Goal: Information Seeking & Learning: Learn about a topic

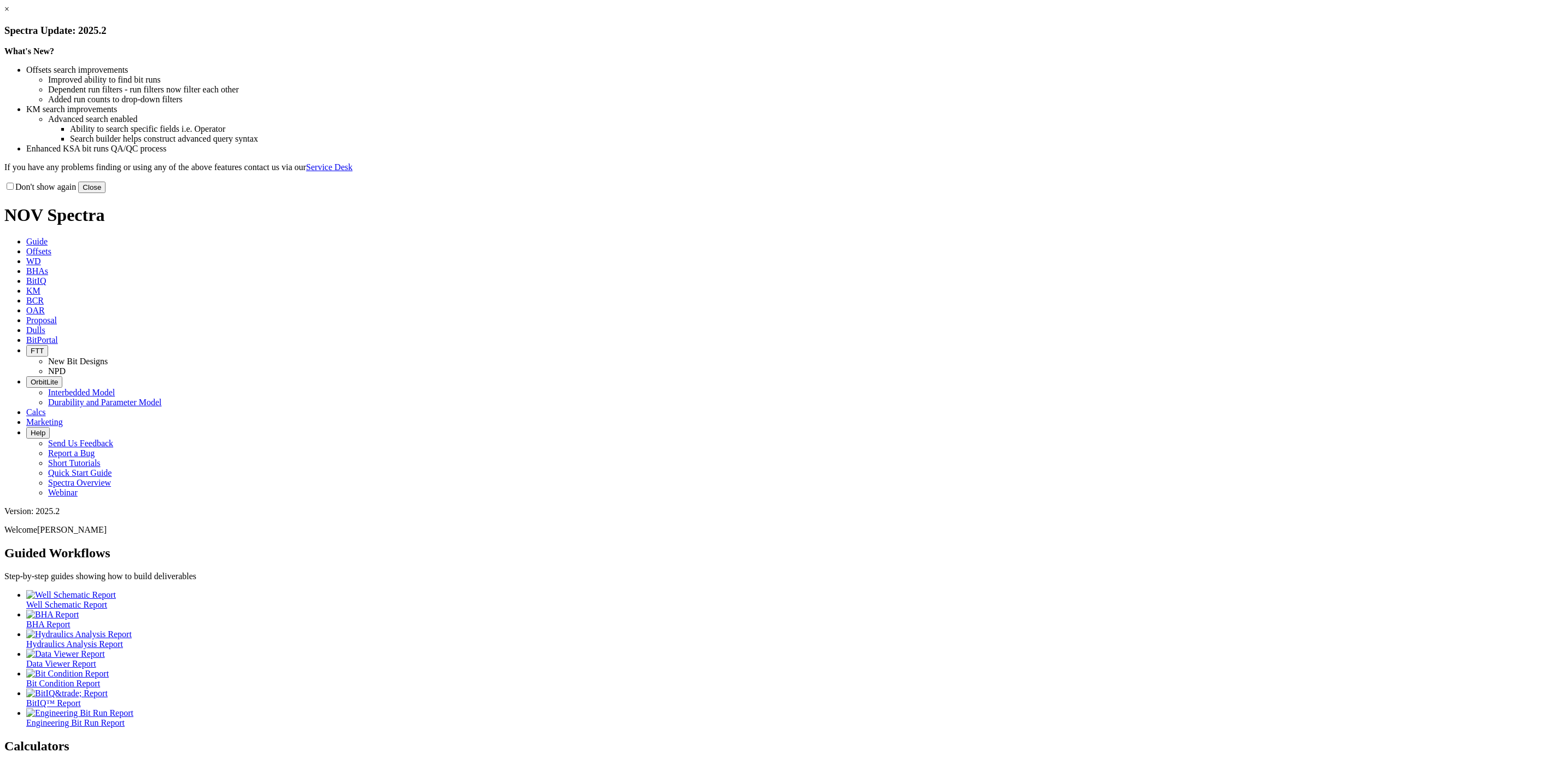
click at [105, 193] on button "Close" at bounding box center [91, 187] width 27 height 12
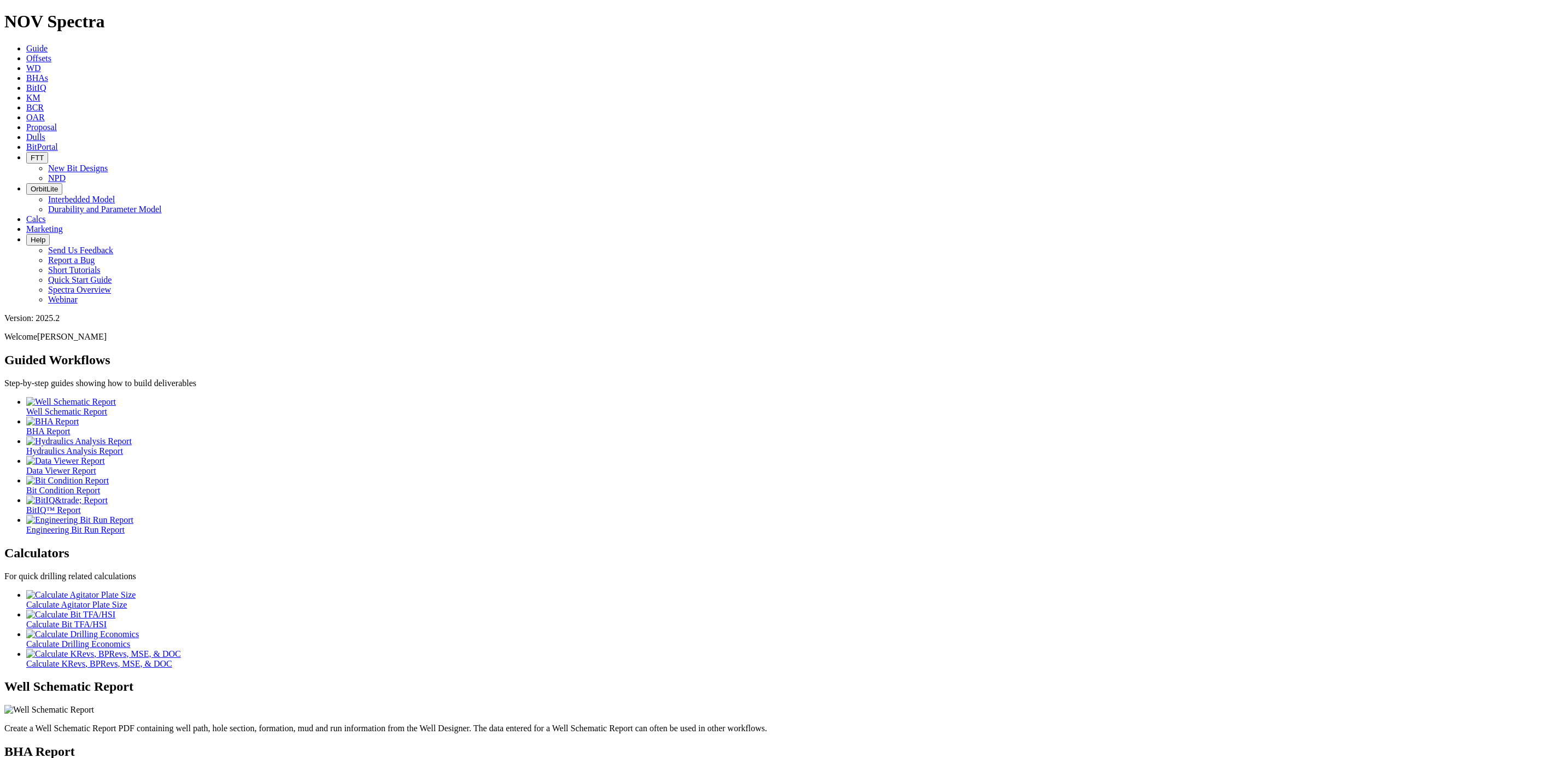
click at [51, 54] on link "Offsets" at bounding box center [38, 58] width 25 height 9
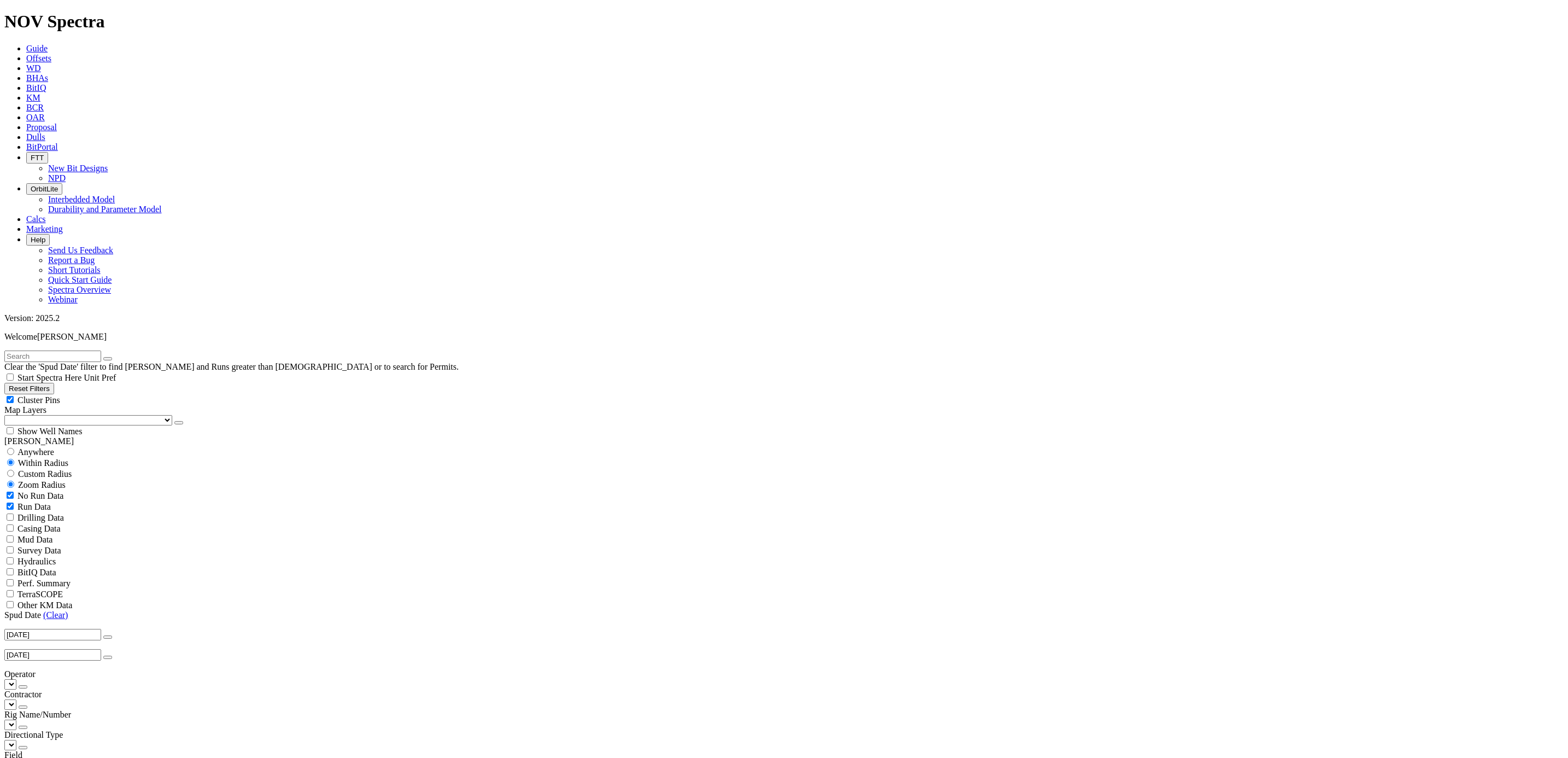
click at [57, 610] on link "(Clear)" at bounding box center [55, 614] width 24 height 9
click at [65, 351] on input "text" at bounding box center [52, 356] width 97 height 12
type input "MAF"
click at [29, 447] on span "Anywhere" at bounding box center [36, 452] width 37 height 9
radio input "true"
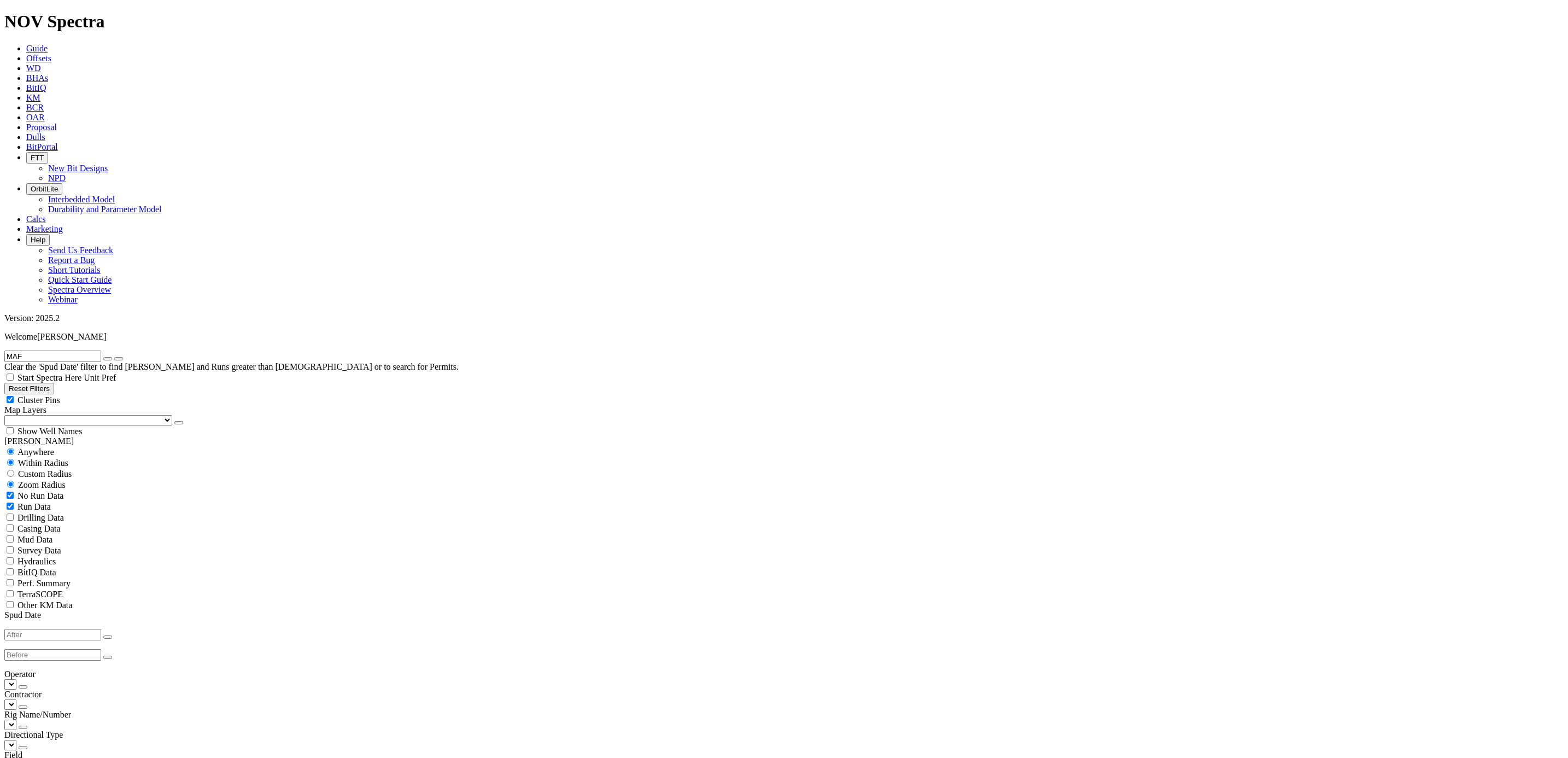
radio input "false"
select select "17"
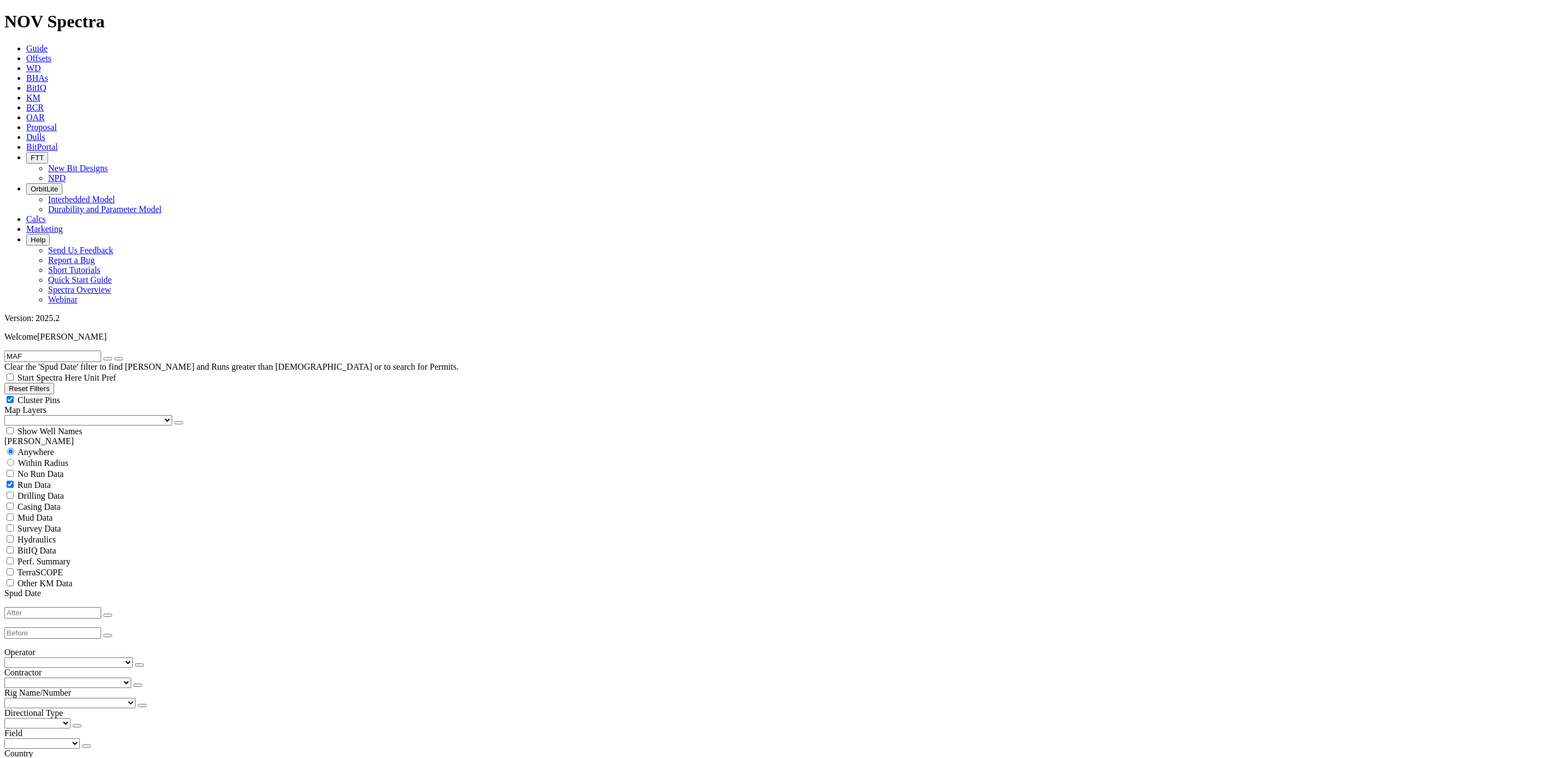
checkbox input "false"
select select "? number:17 ?"
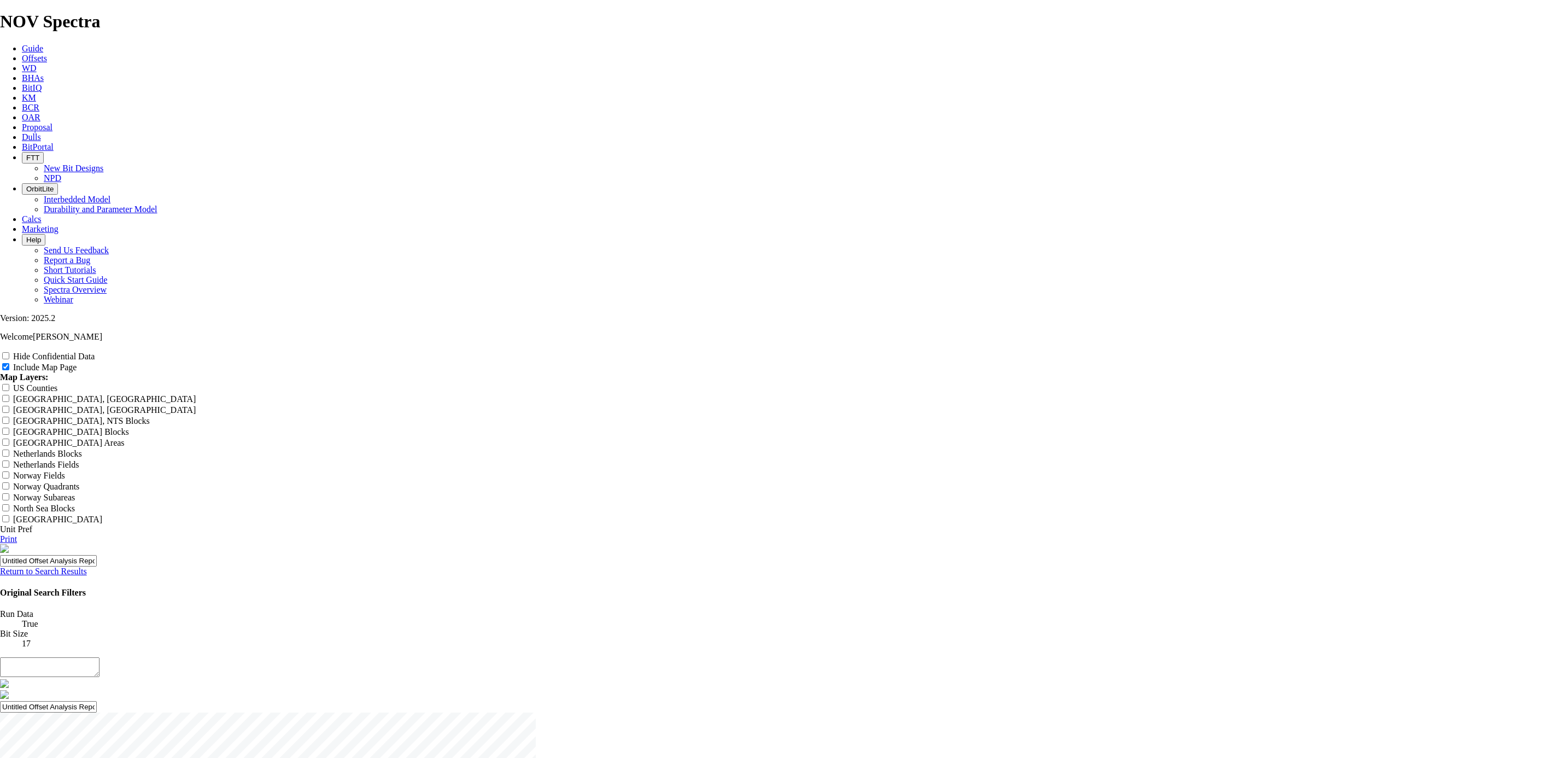
scroll to position [1160, 0]
radio input "true"
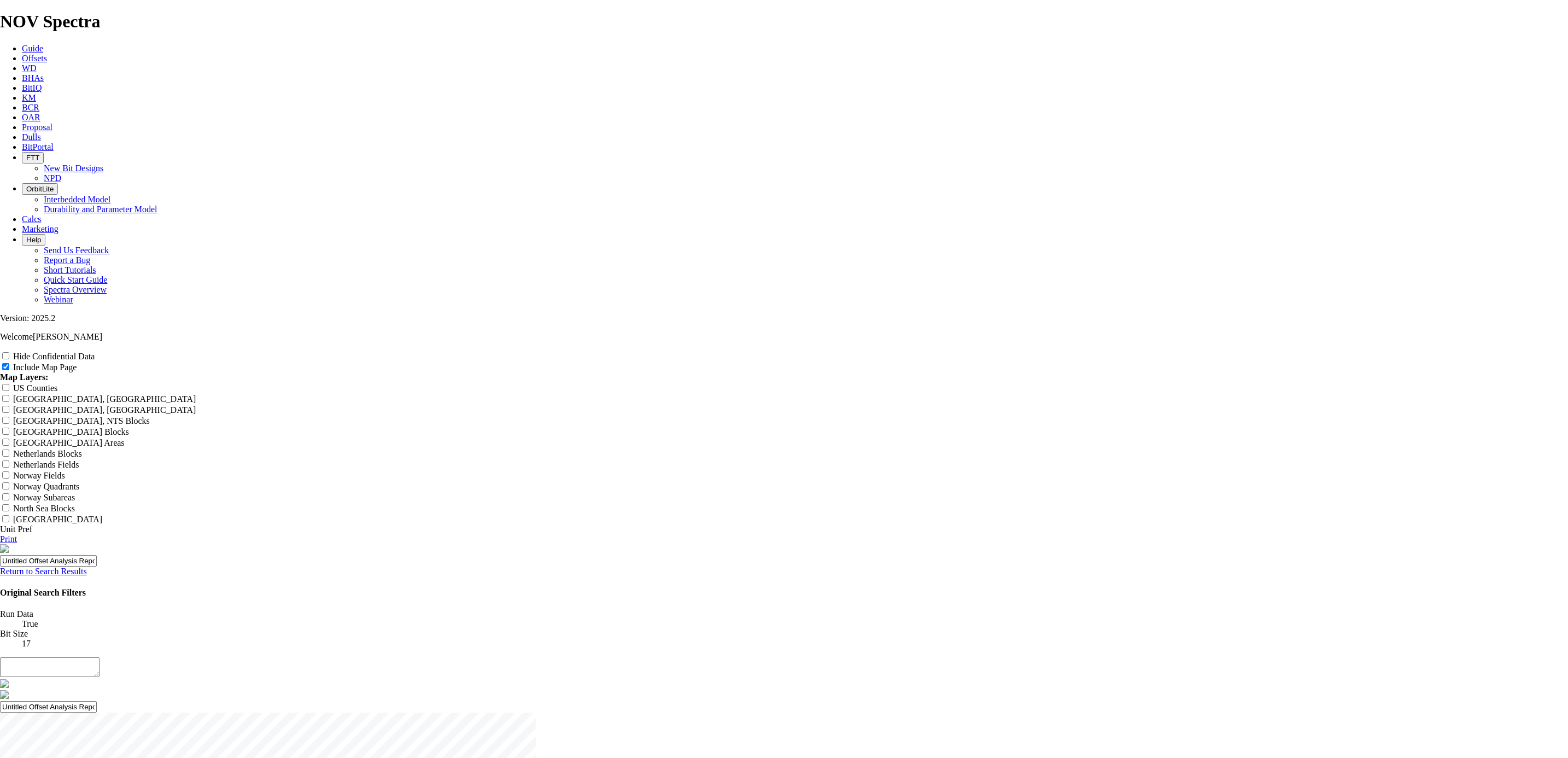
click at [9, 363] on input "Include Map Page" at bounding box center [6, 367] width 7 height 7
checkbox input "false"
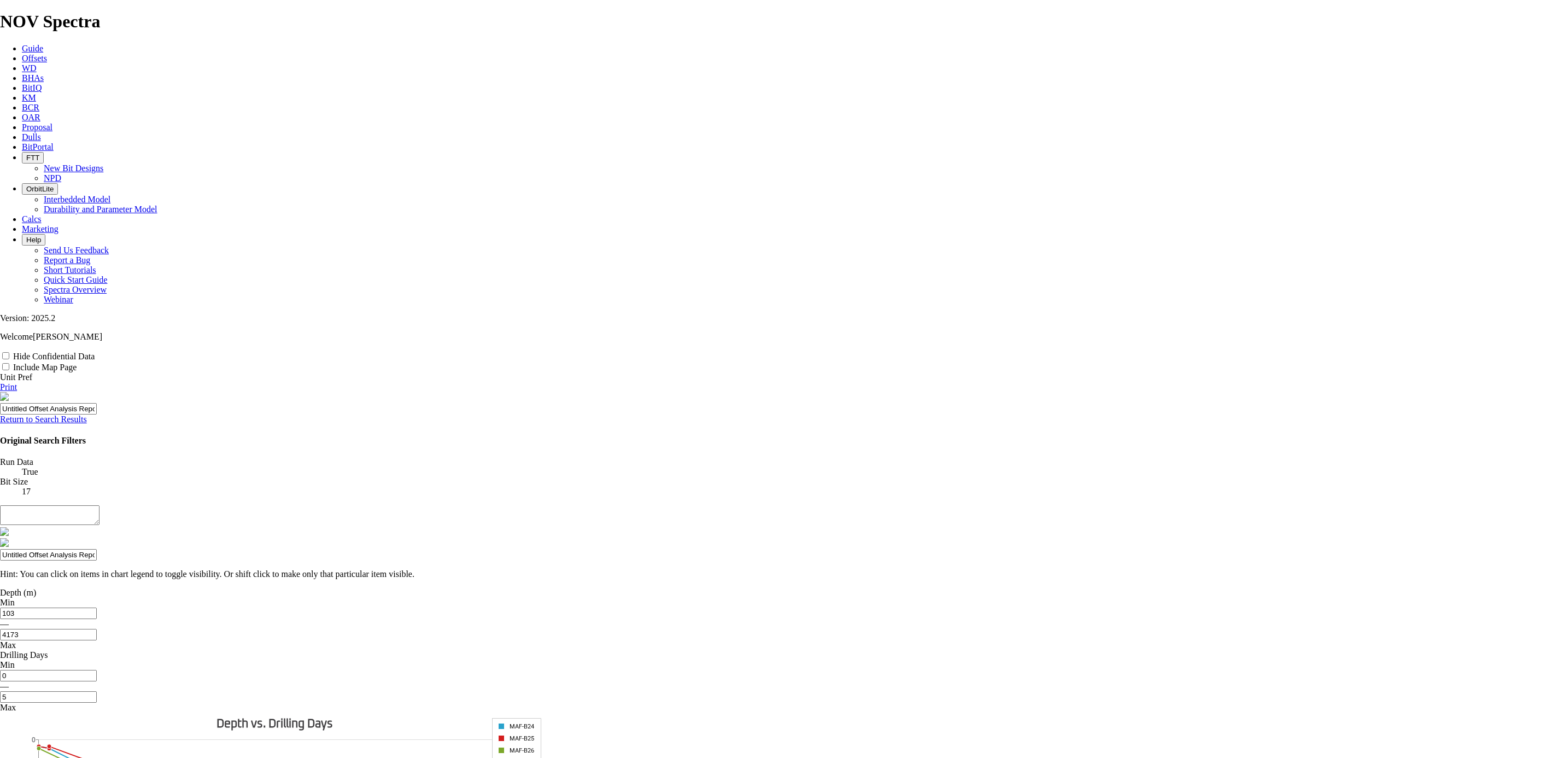
click at [17, 382] on link "Print" at bounding box center [9, 387] width 17 height 9
drag, startPoint x: 735, startPoint y: 284, endPoint x: 611, endPoint y: 276, distance: 124.3
type input "1 Offset Analysis Report"
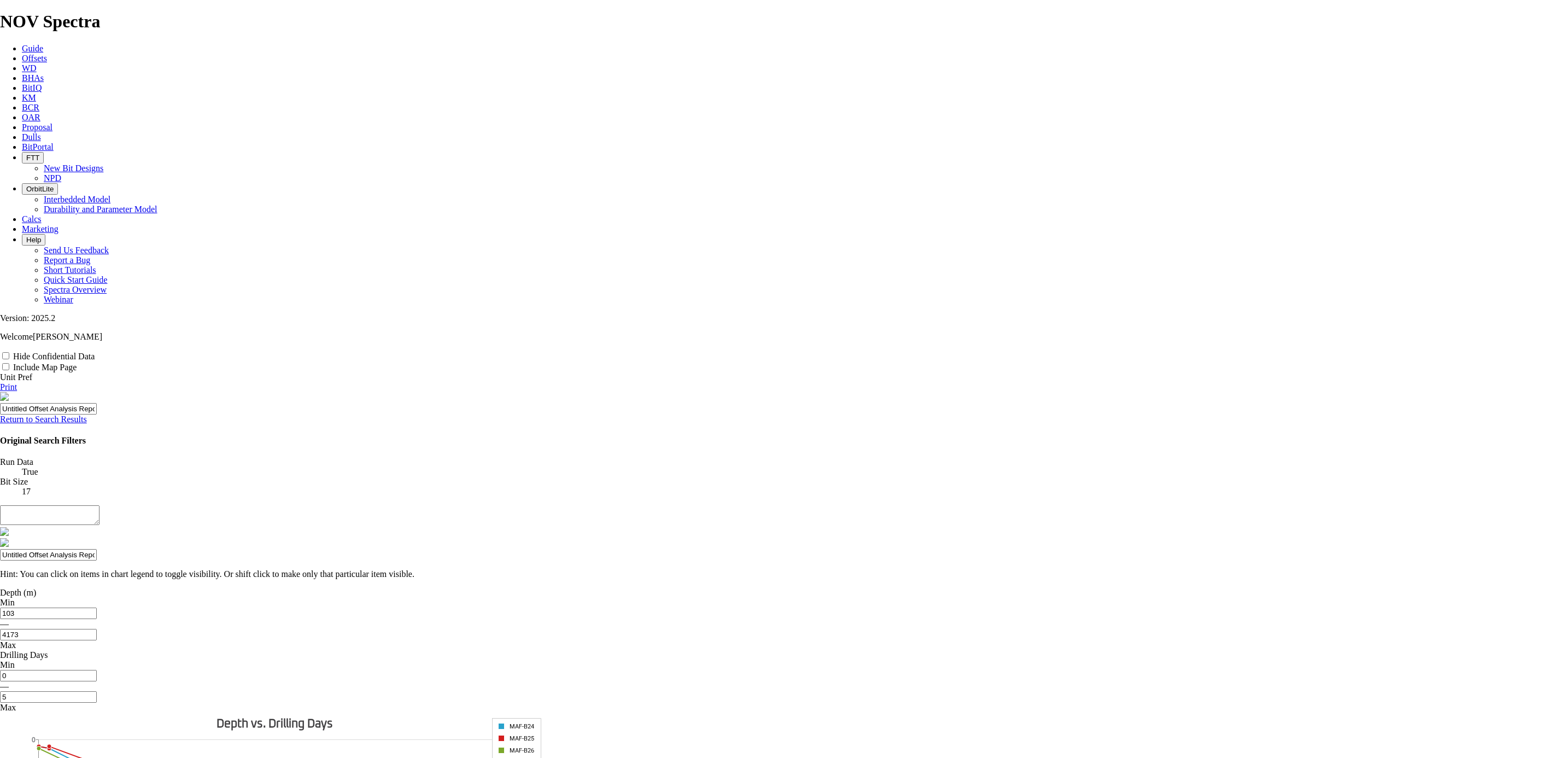
type input "1 Offset Analysis Report"
type input "17 Offset Analysis Report"
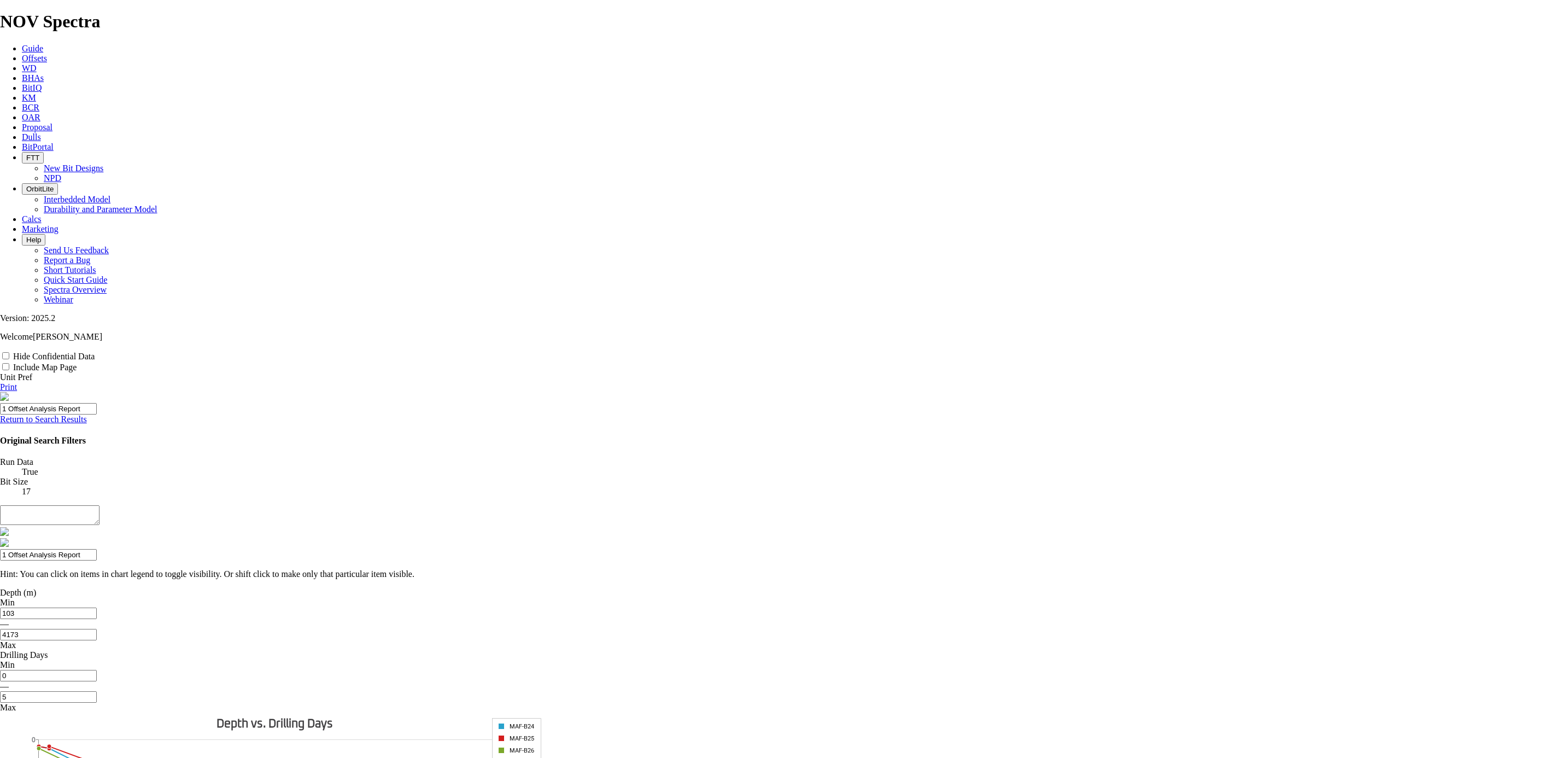
type input "17 Offset Analysis Report"
type input "17' Offset Analysis Report"
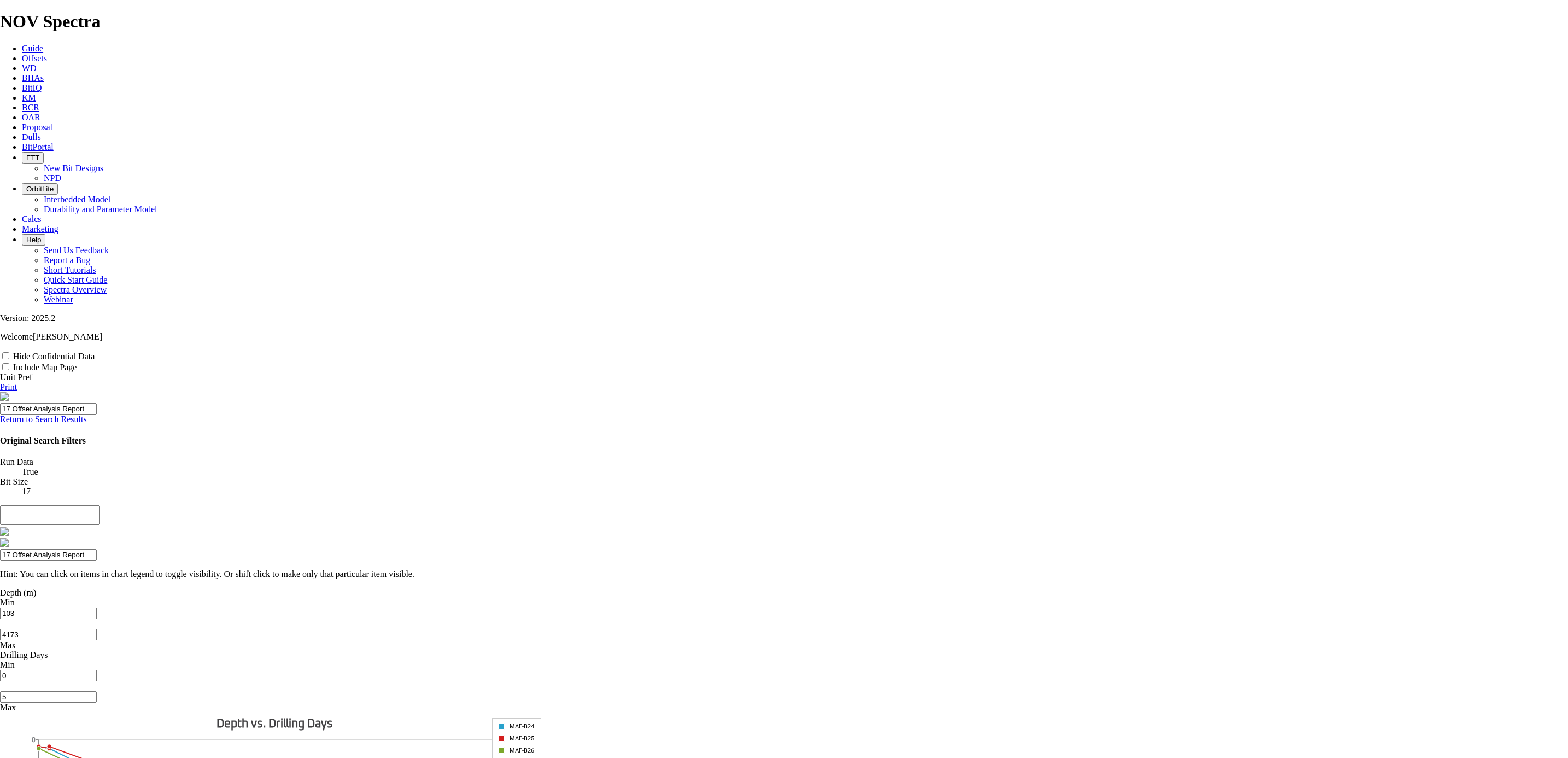
type input "17' Offset Analysis Report"
type input "17'' Offset Analysis Report"
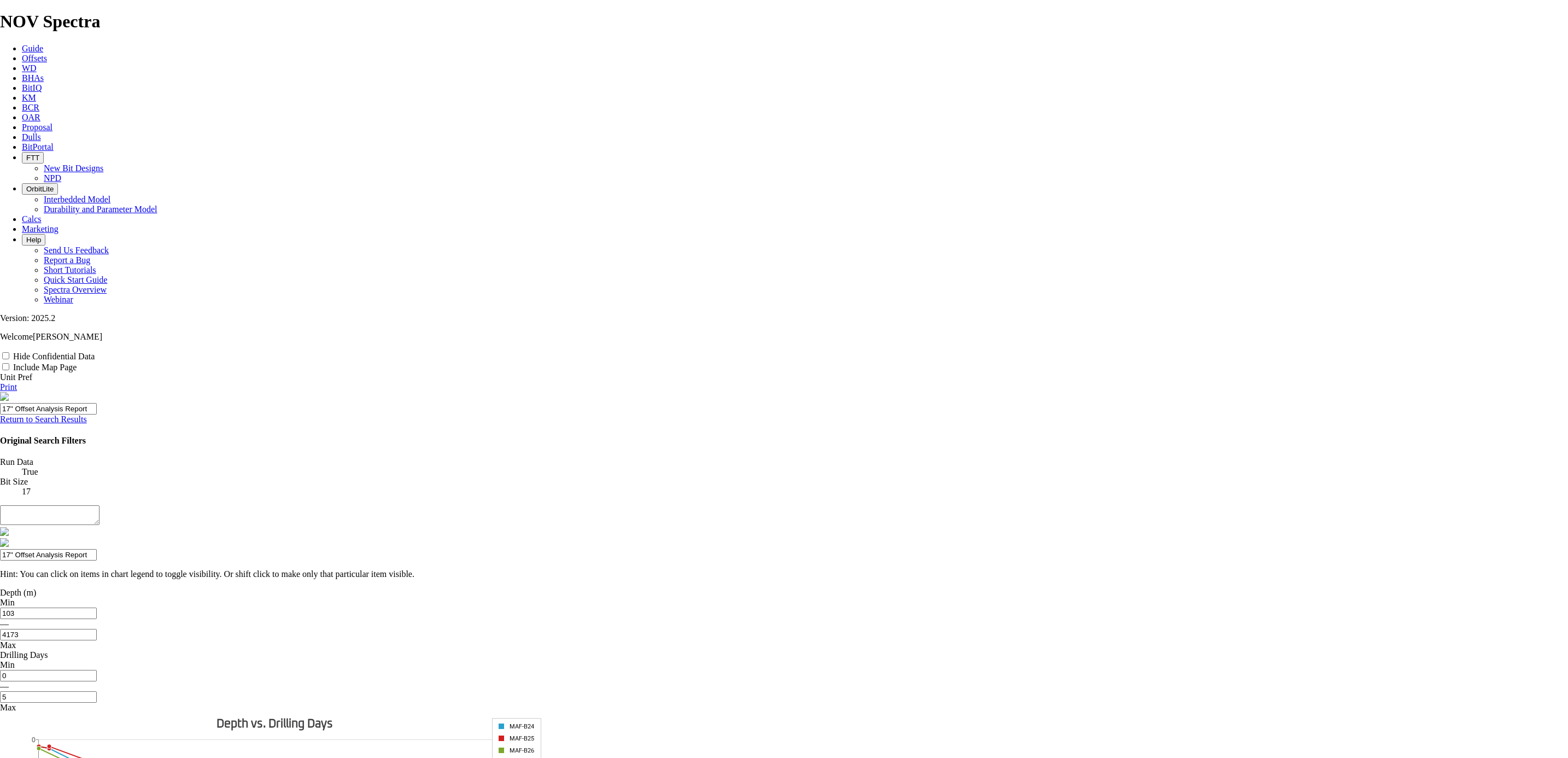
type input "17'' Offset Analysis Report"
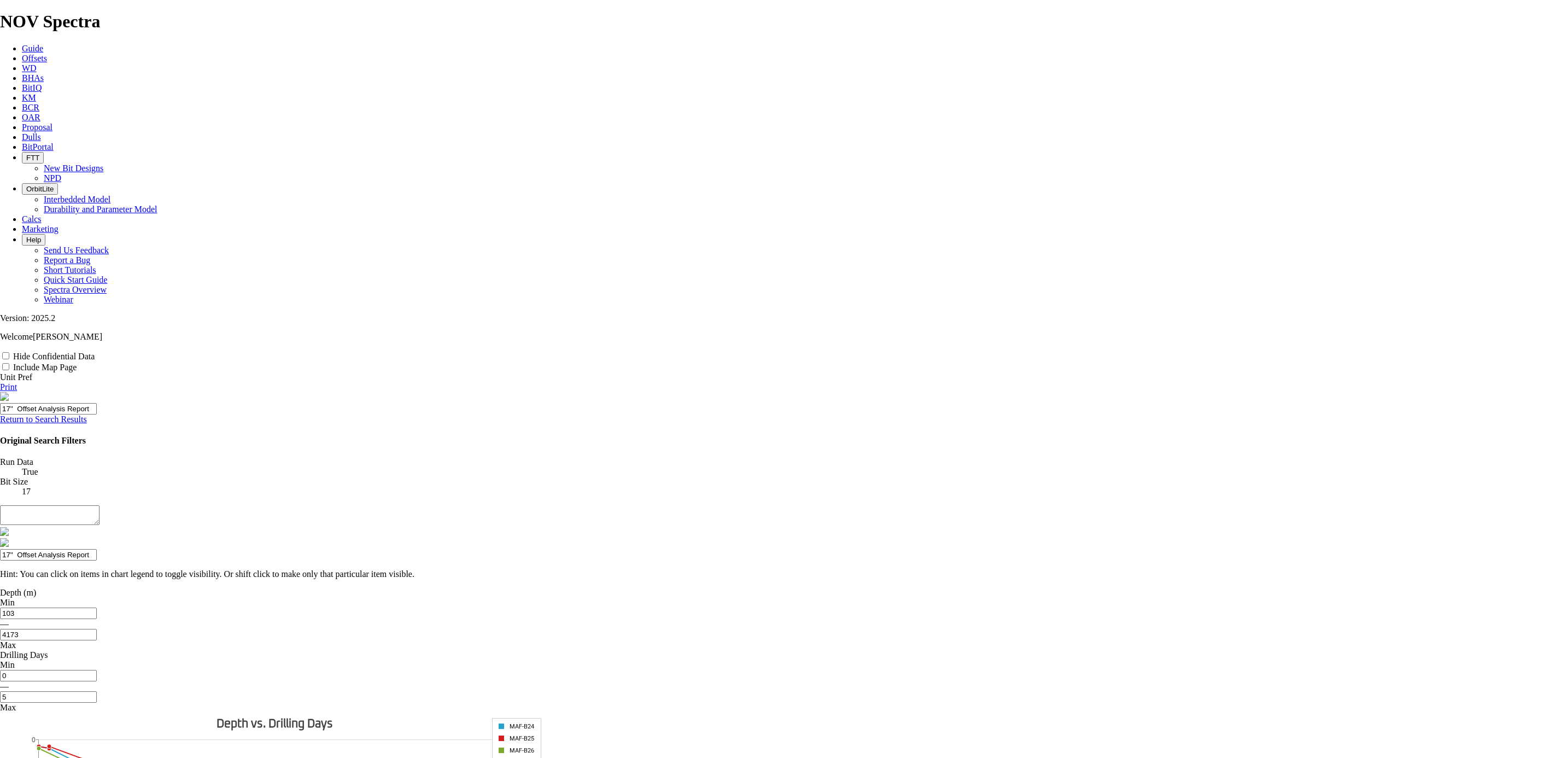
type input "17'' Offset Analysis Report _"
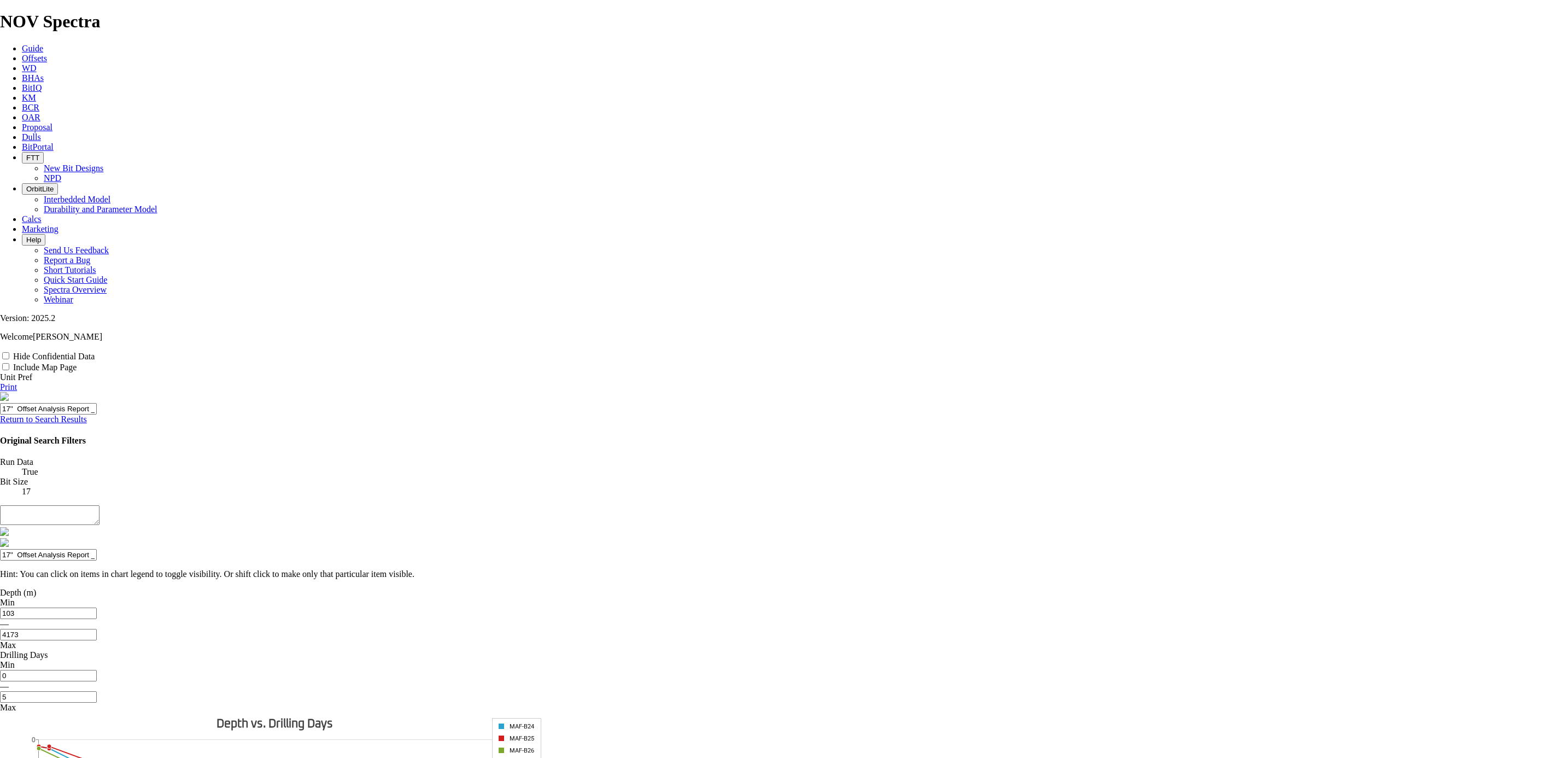
type input "17'' Offset Analysis Report _ M"
type input "17'' Offset Analysis Report _ Ma"
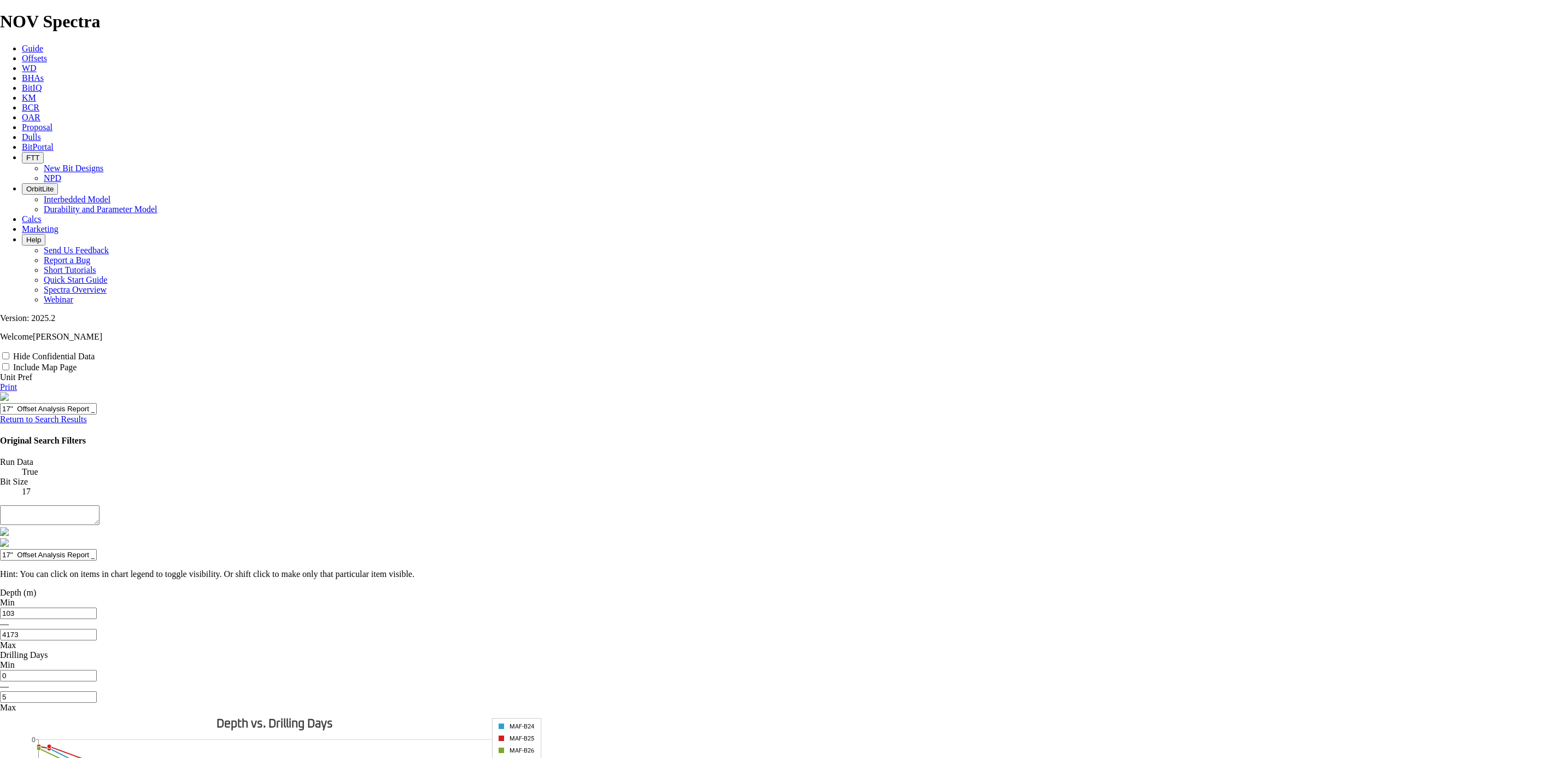
type input "17'' Offset Analysis Report _ Ma"
type input "17'' Offset Analysis Report _ Maf"
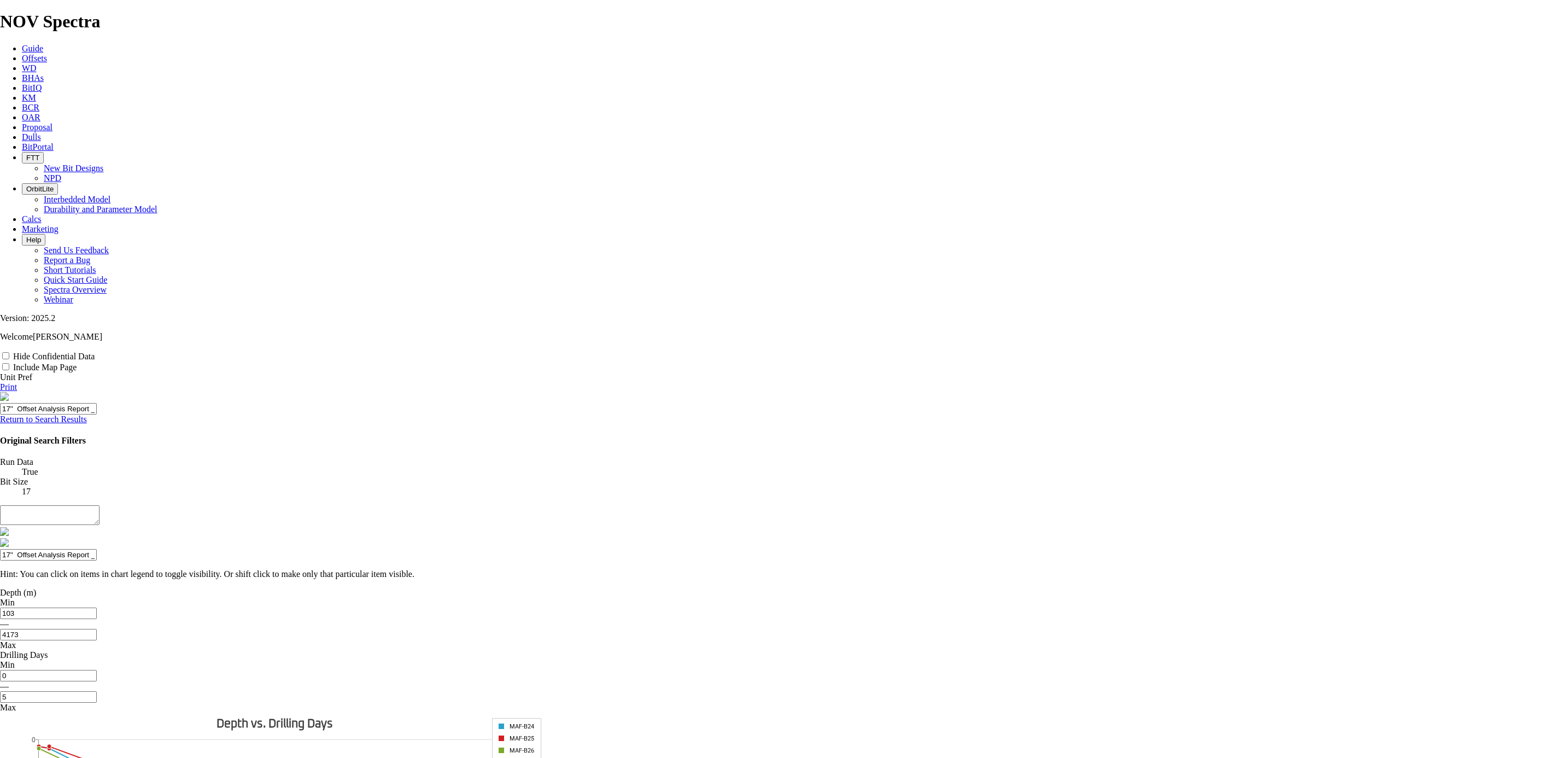
type input "17'' Offset Analysis Report _ Maf"
type input "17'' Offset Analysis Report _ Mafu"
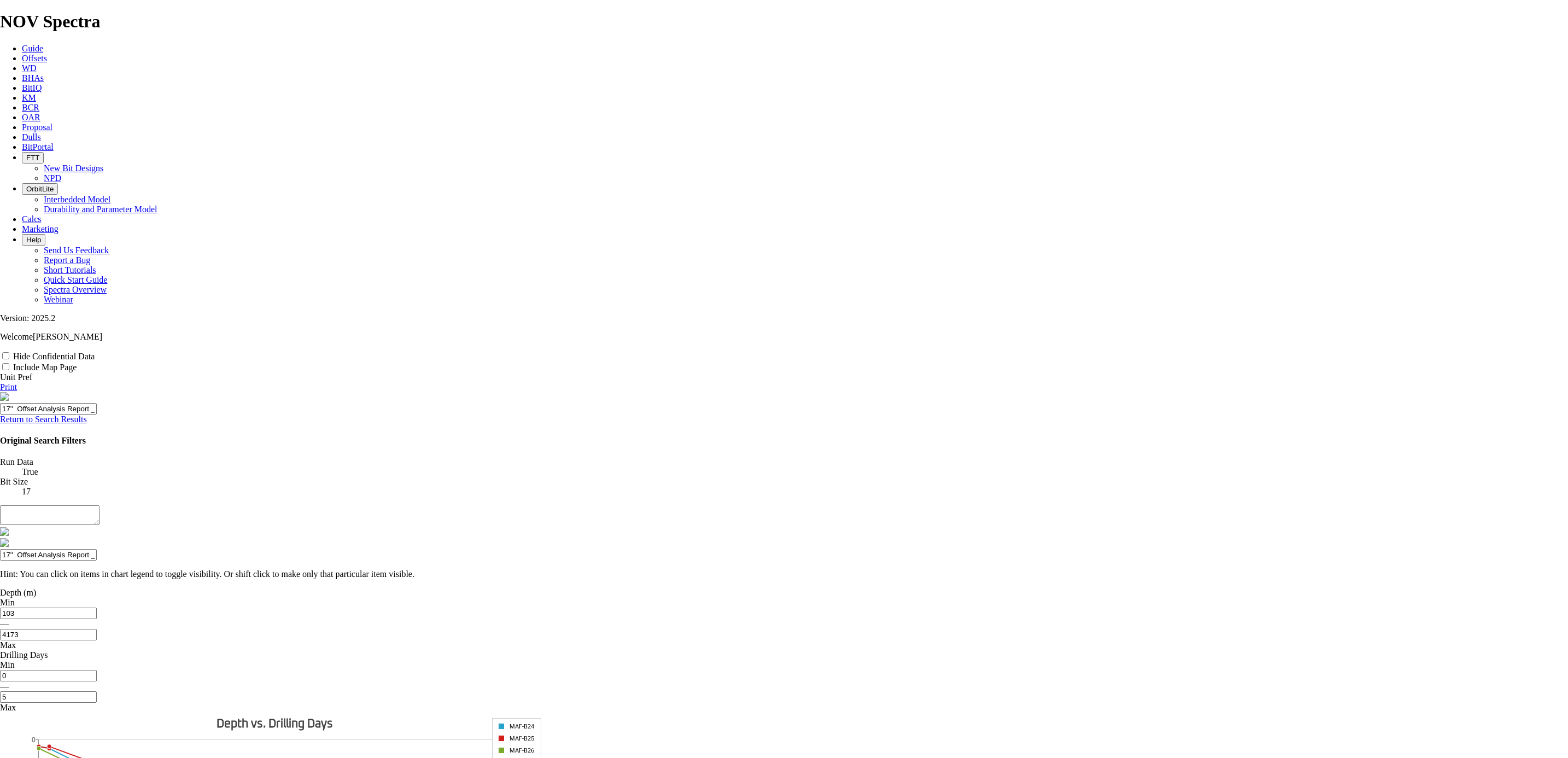
type input "17'' Offset Analysis Report _ Mafu"
type input "17'' Offset Analysis Report _ Mafum"
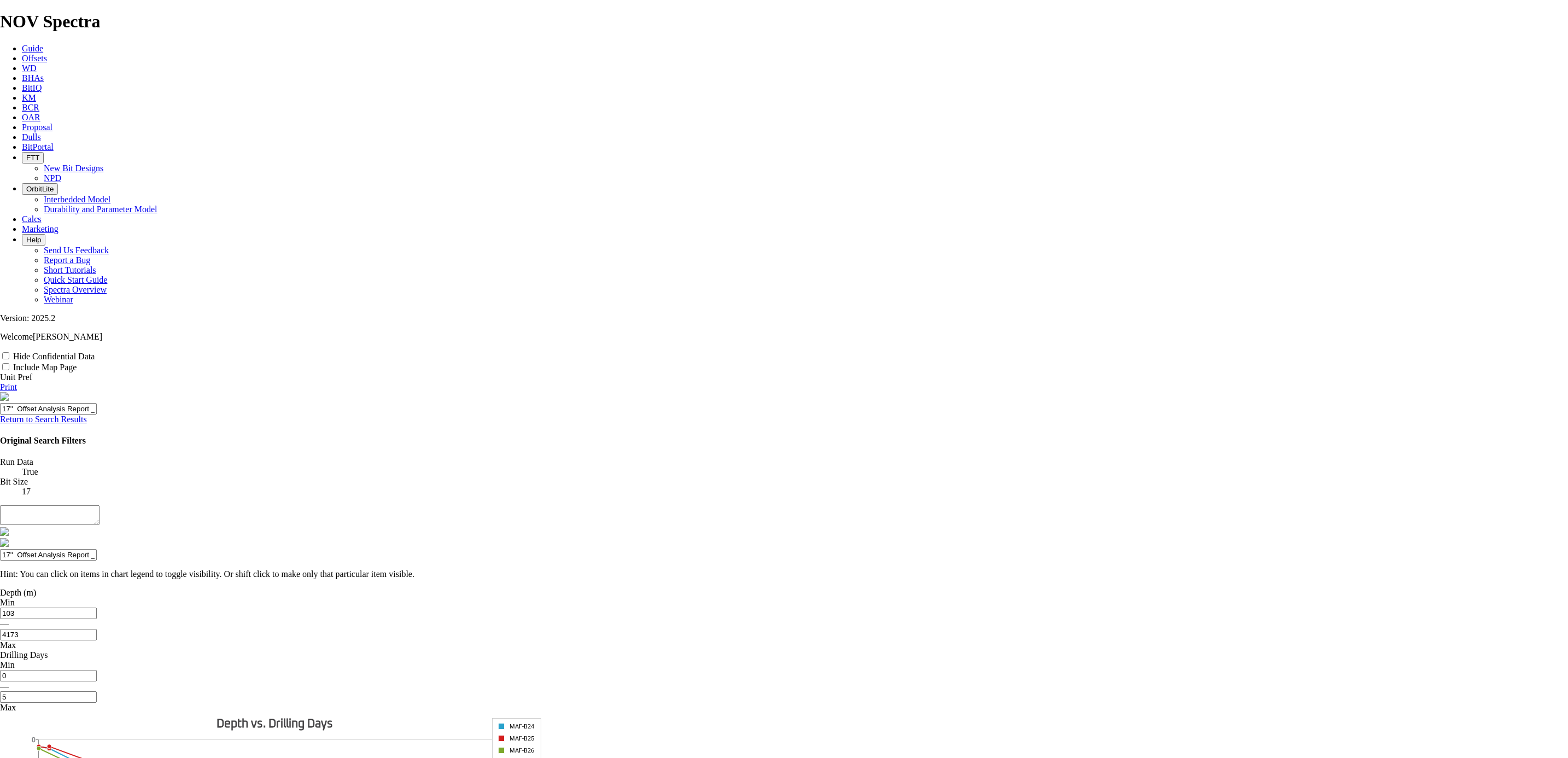
type input "17'' Offset Analysis Report _ Mafume"
type input "17'' Offset Analysis Report _ Mafumei"
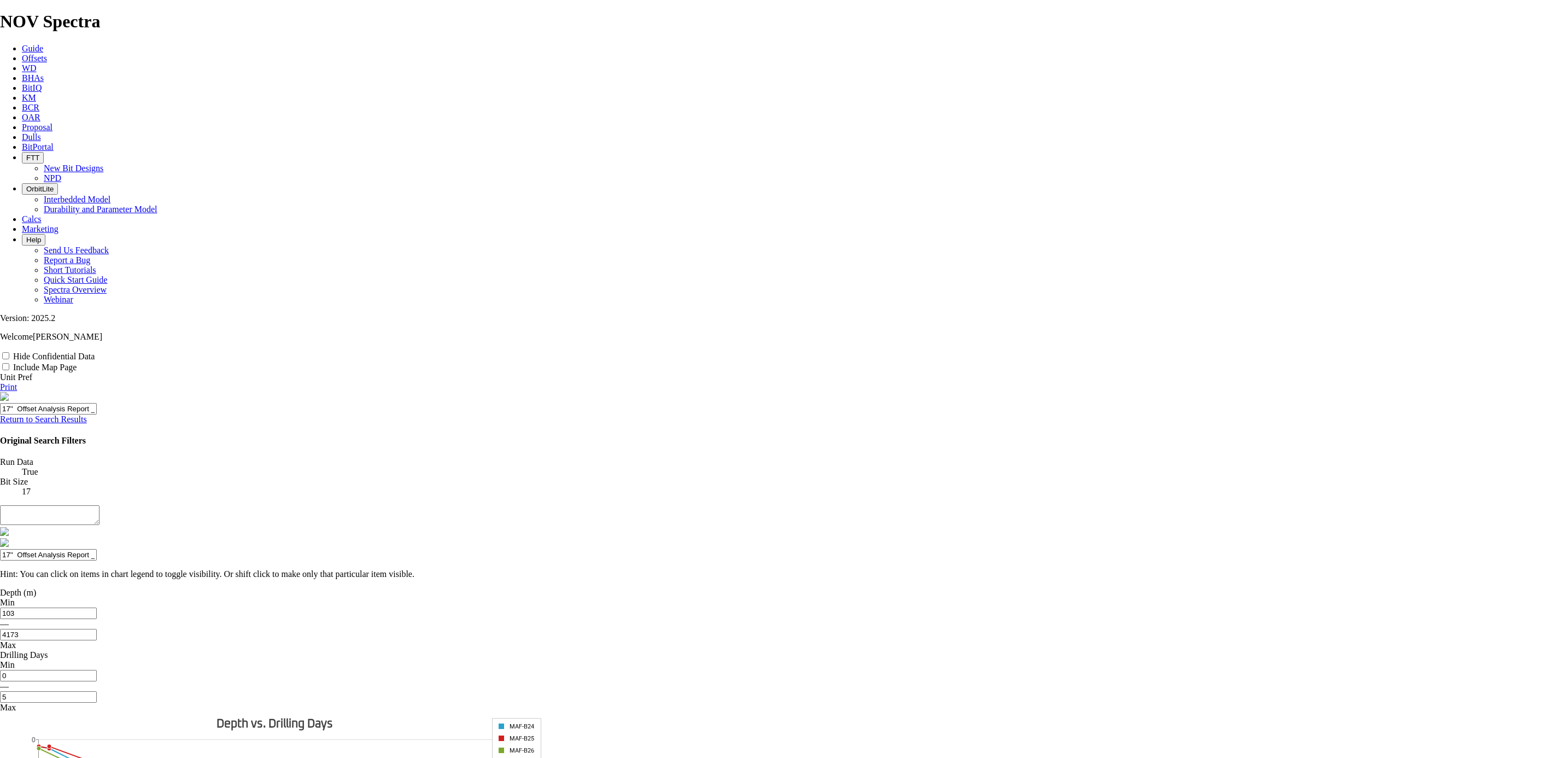
type input "17'' Offset Analysis Report _ Mafumei"
type input "17'' Offset Analysis Report _ Mafumeir"
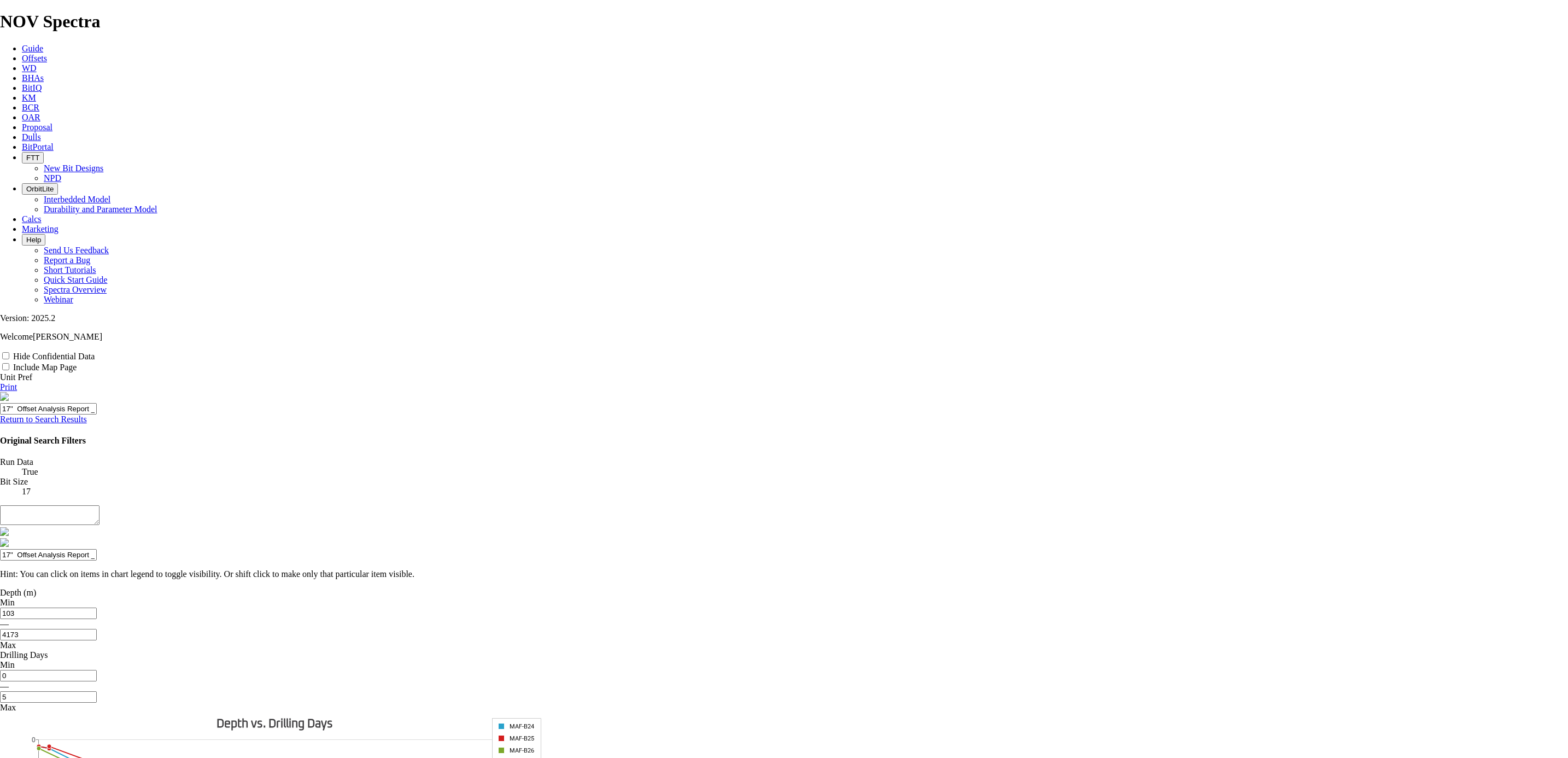
type input "17'' Offset Analysis Report _ Mafumeir"
type input "17'' Offset Analysis Report _ Mafumeira"
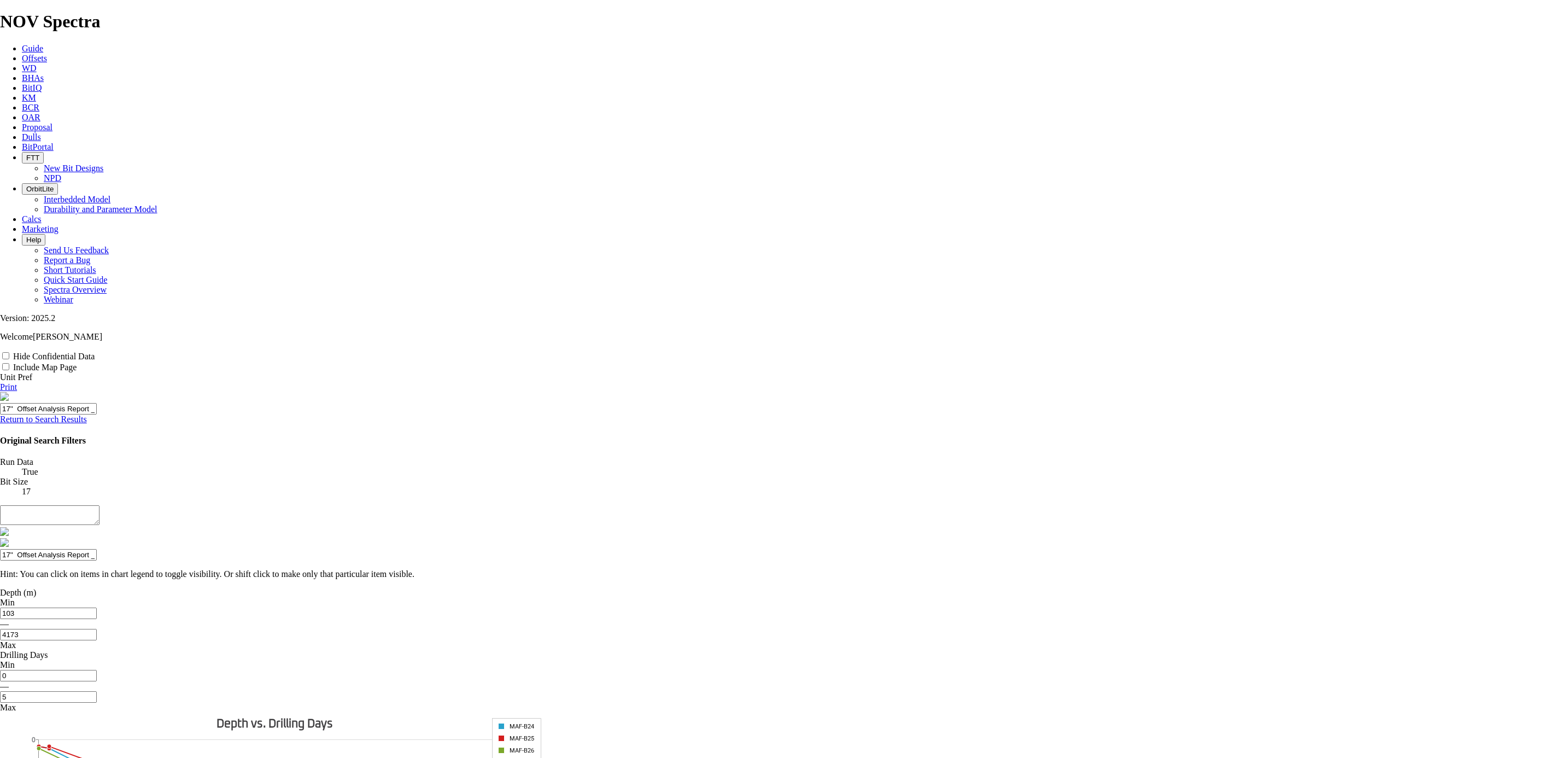
type input "17'' Offset Analysis Report _ Mafumeira"
type input "17'' Offset Analysis Report _ Mafumeira F"
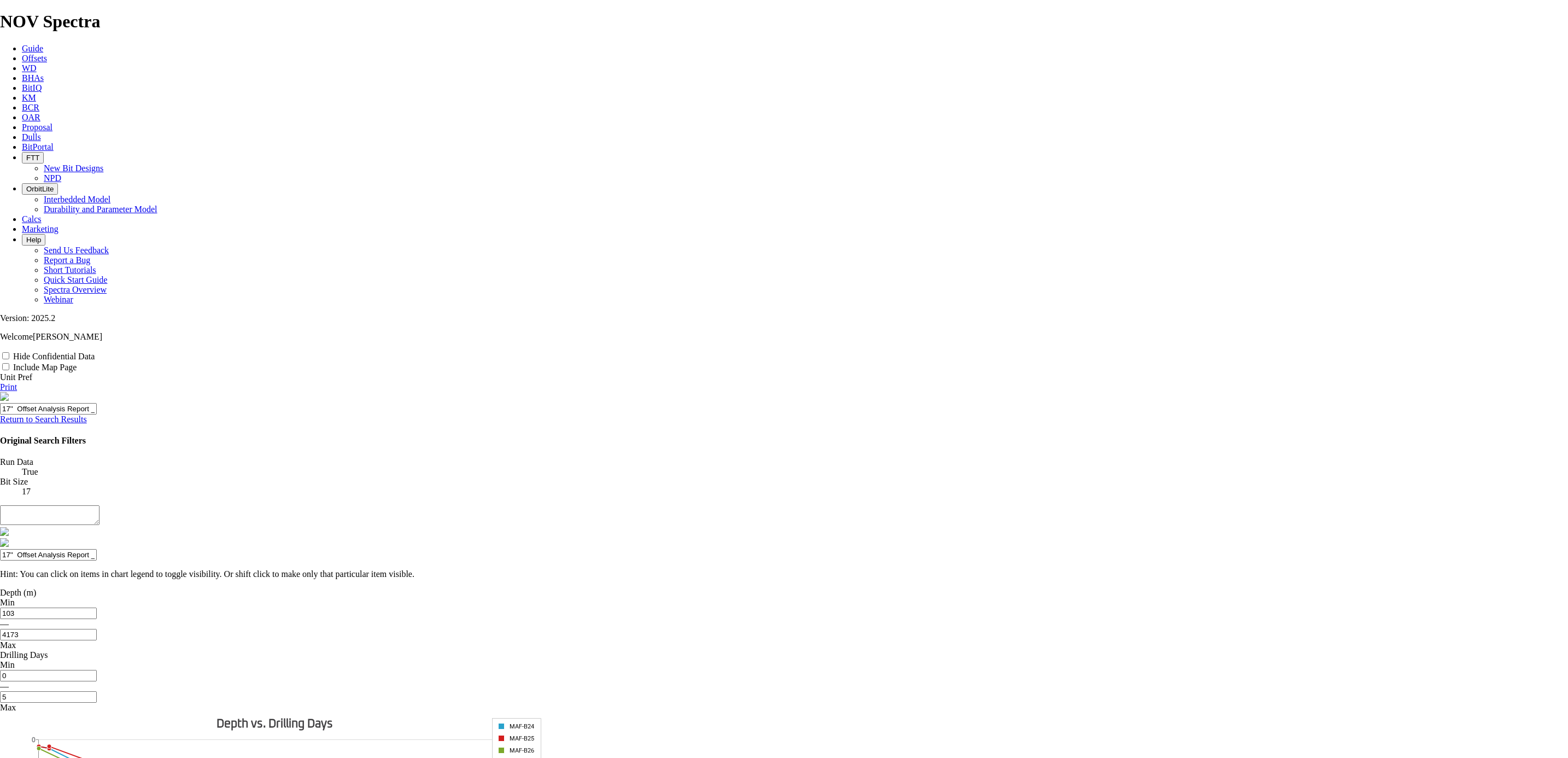
type input "17'' Offset Analysis Report _ Mafumeira F"
type input "17'' Offset Analysis Report _ Mafumeira Fi"
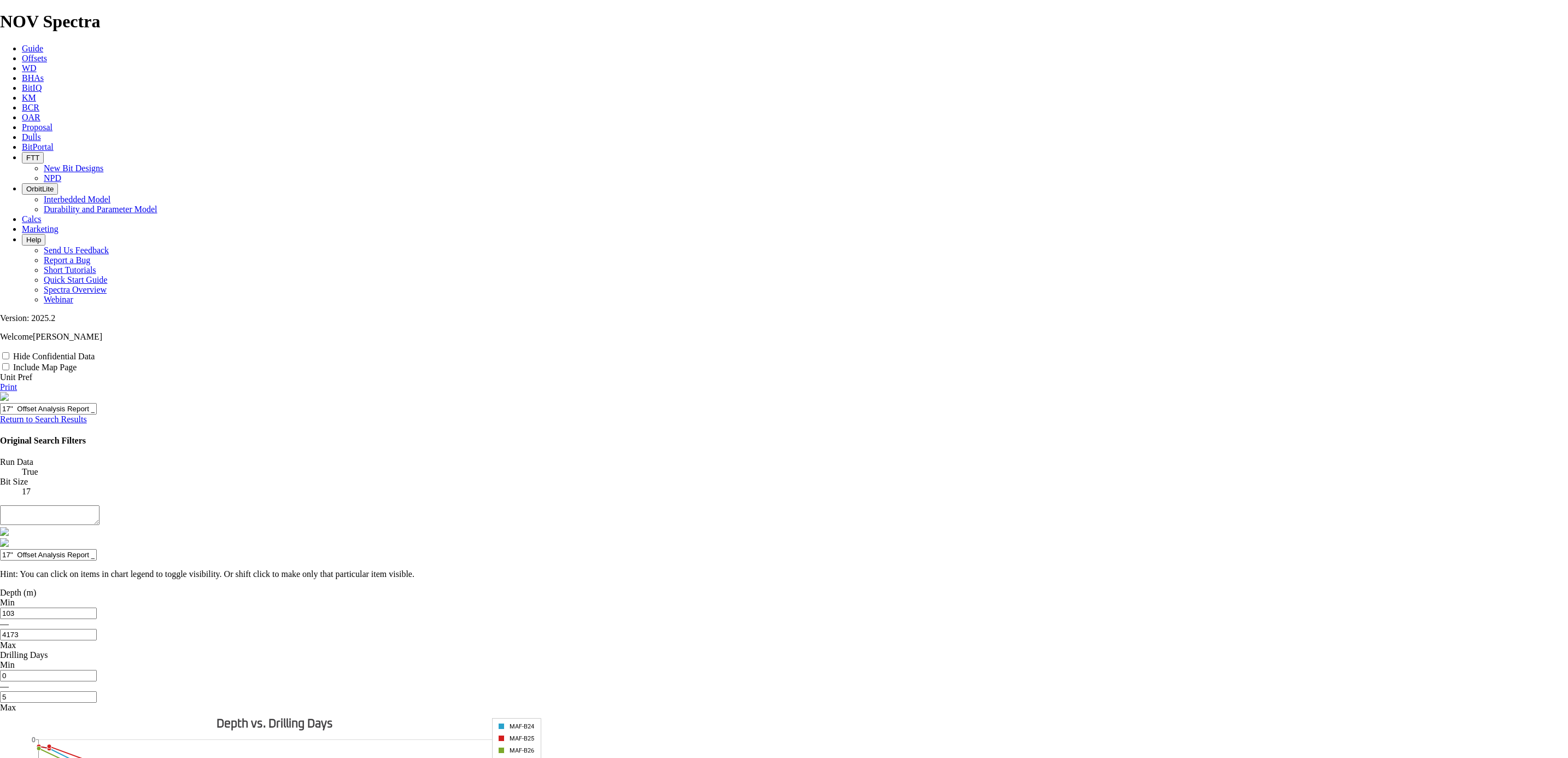
type input "17'' Offset Analysis Report _ Mafumeira Fie"
type input "17'' Offset Analysis Report _ Mafumeira Fied"
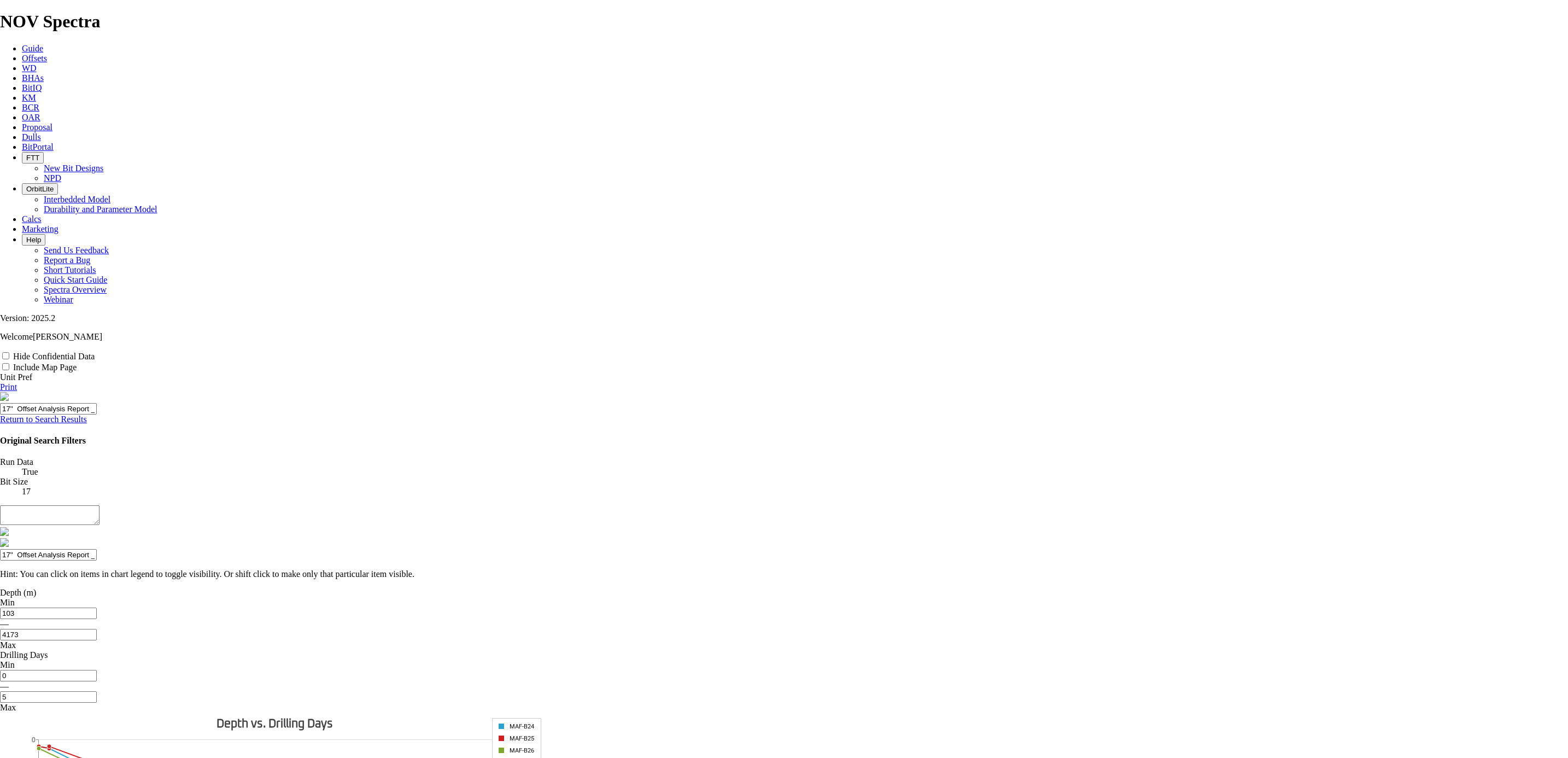
type input "17'' Offset Analysis Report _ Mafumeira Fied"
type input "17'' Offset Analysis Report _ Mafumeira Fiedl"
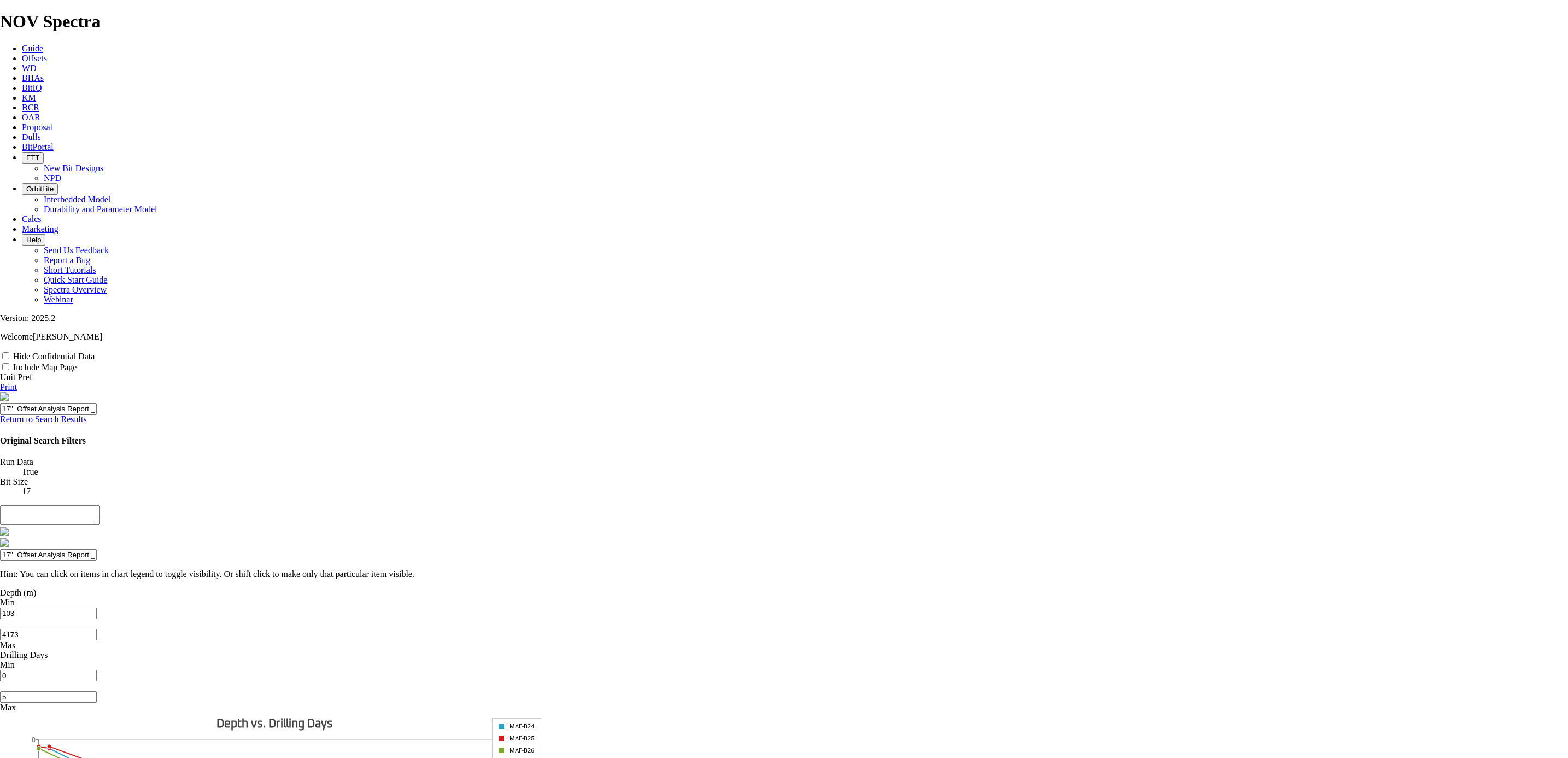
type input "17'' Offset Analysis Report _ Mafumeira Fiedl"
type input "17'' Offset Analysis Report _ Mafumeira Fied"
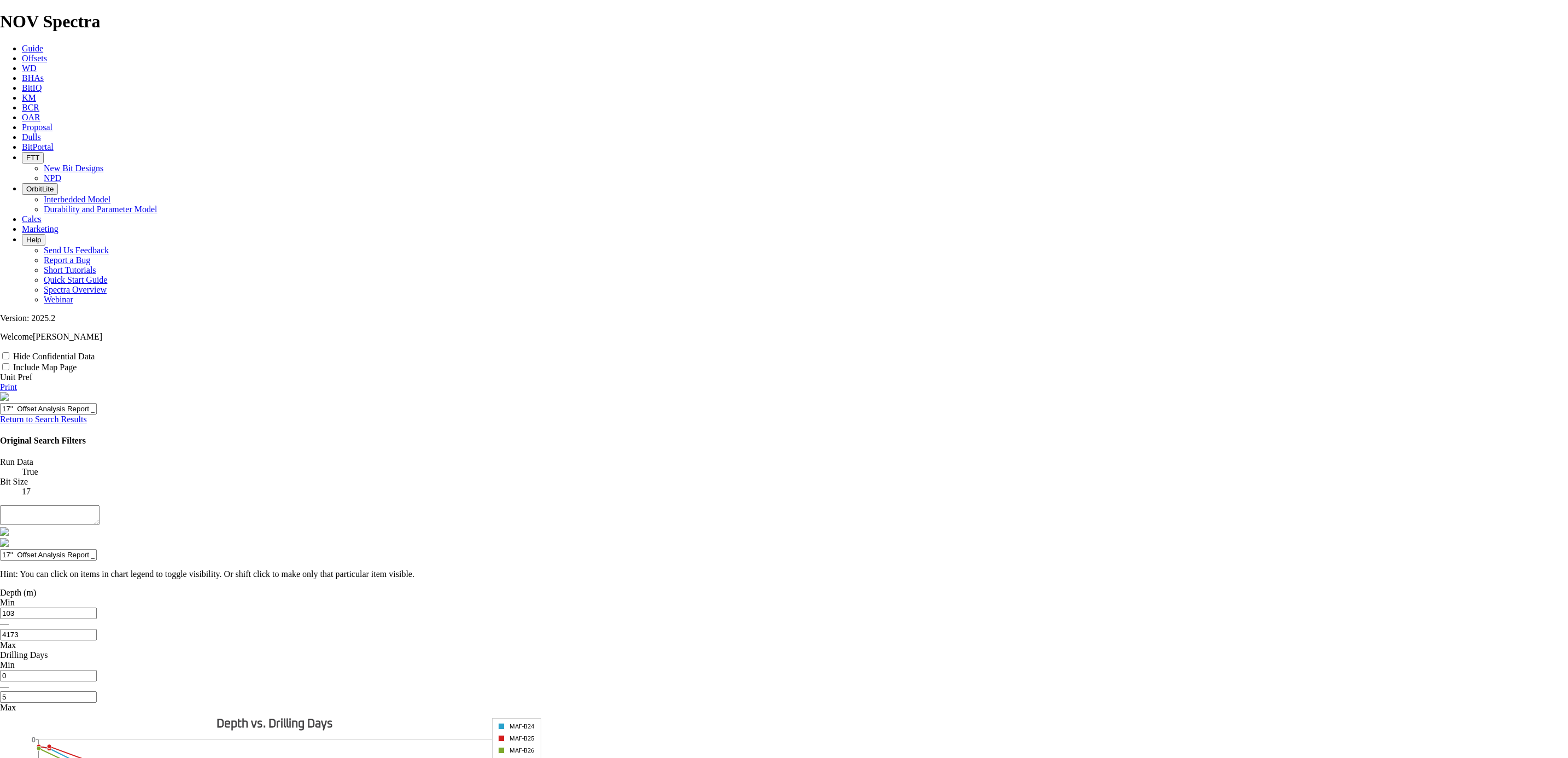
type input "17'' Offset Analysis Report _ Mafumeira Fied"
type input "17'' Offset Analysis Report _ Mafumeira Fie"
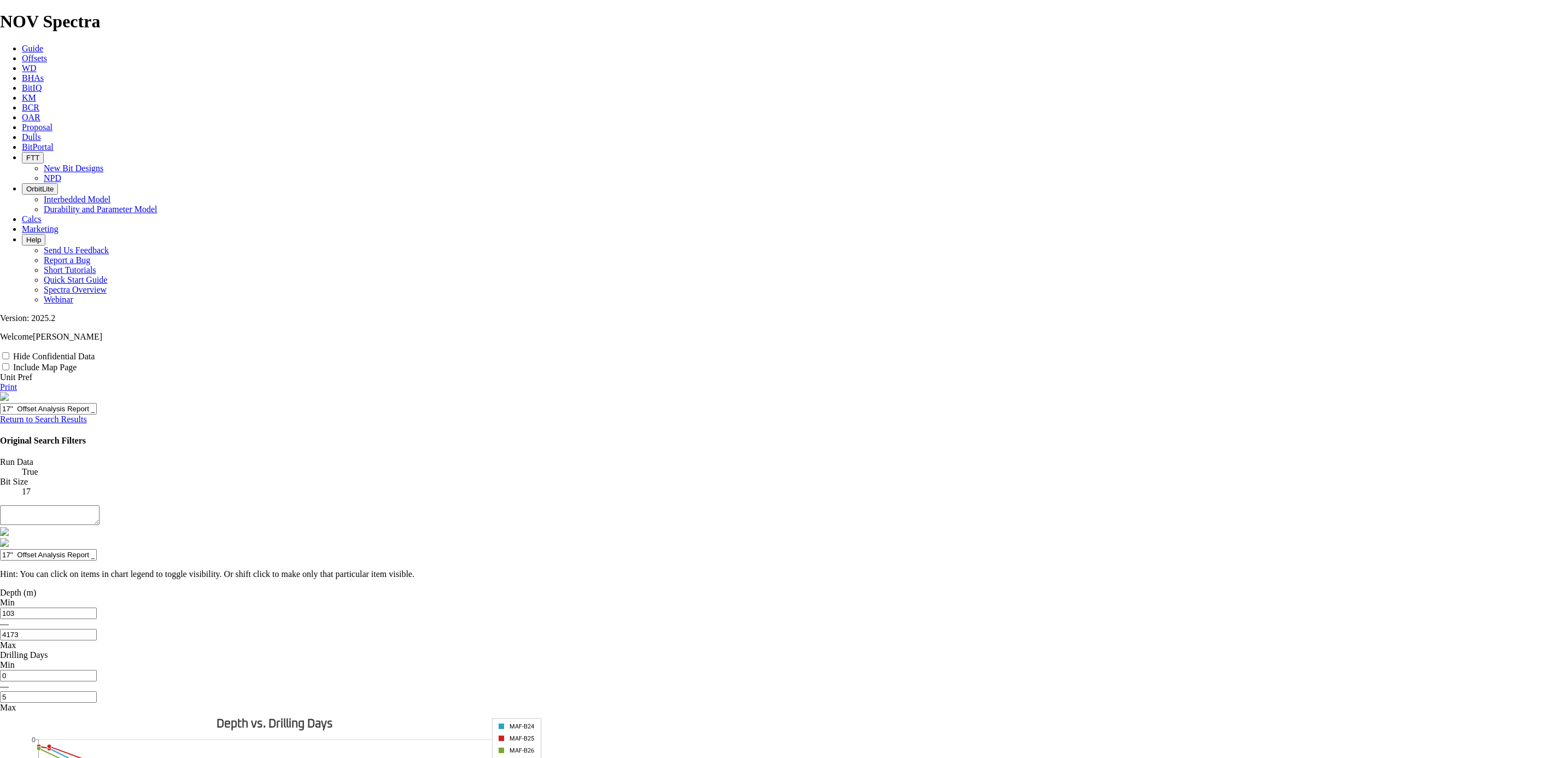
type input "17'' Offset Analysis Report _ Mafumeira Fiel"
type input "17'' Offset Analysis Report _ Mafumeira Field"
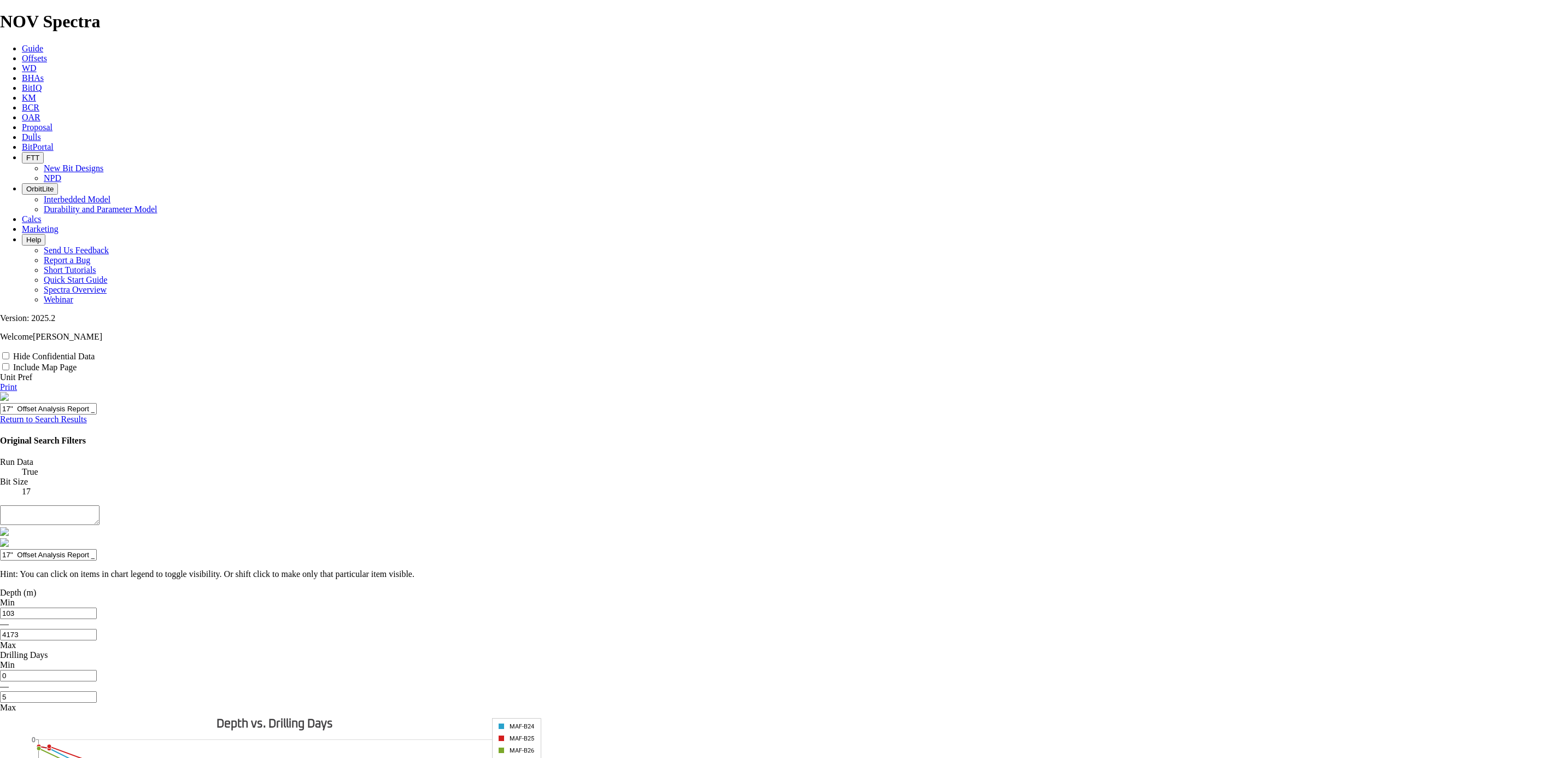
type input "17'' Offset Analysis Report _ Mafumeira Field"
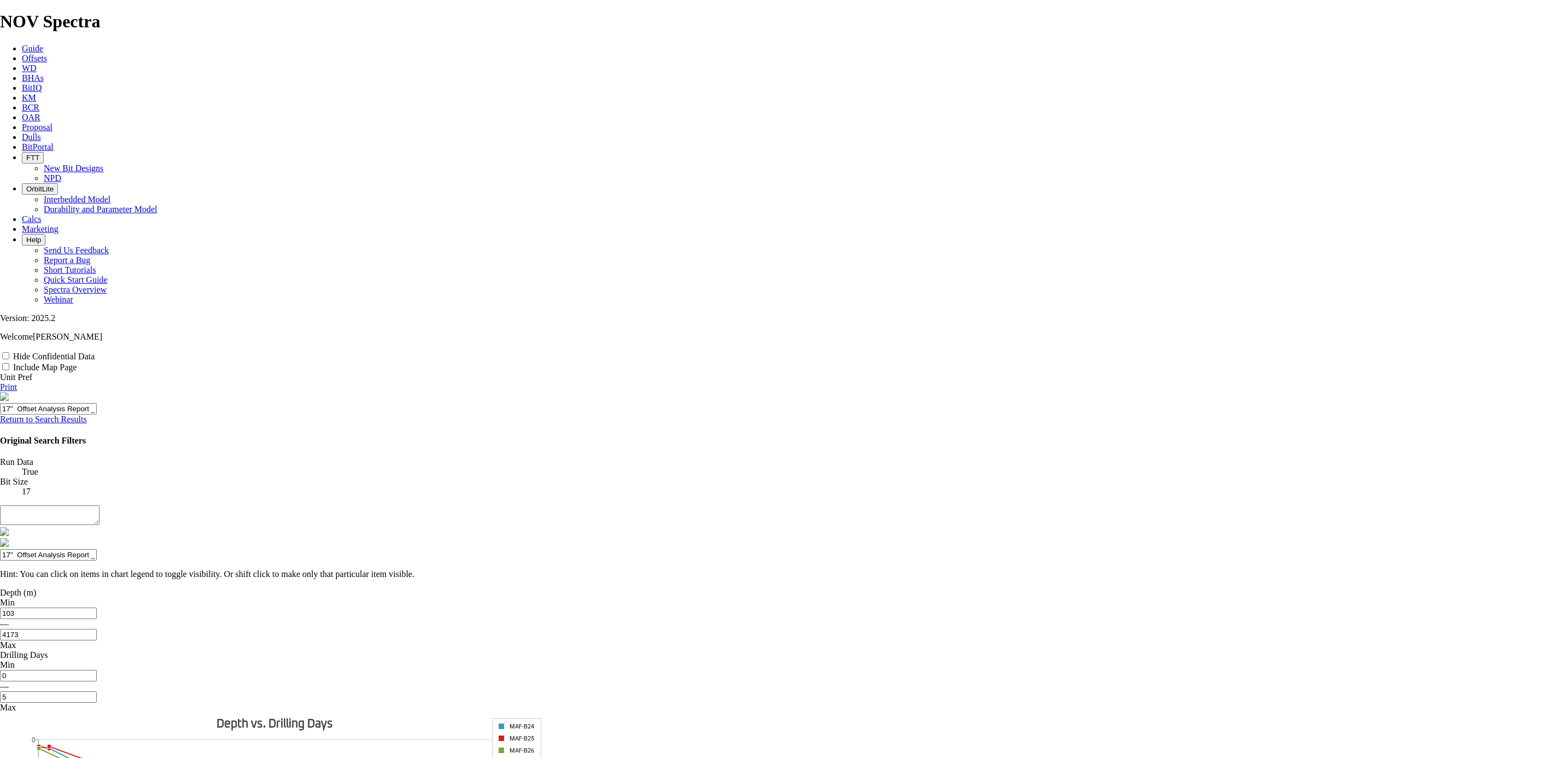
type input "17'' Offset Analysis Report _ Mafumeira Field"
click at [17, 382] on link "Print" at bounding box center [9, 387] width 17 height 9
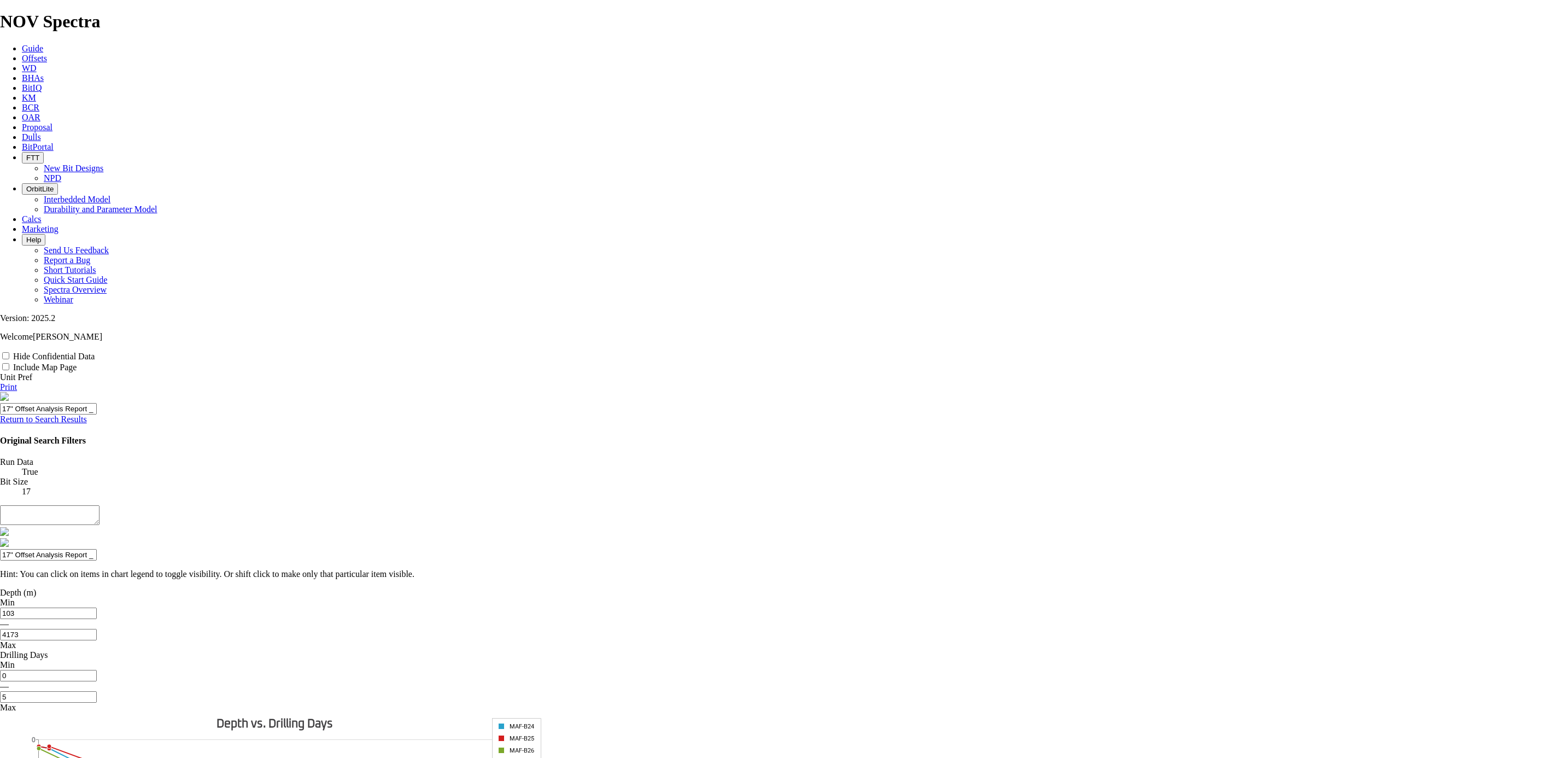
click at [87, 415] on link "Return to Search Results" at bounding box center [43, 419] width 87 height 9
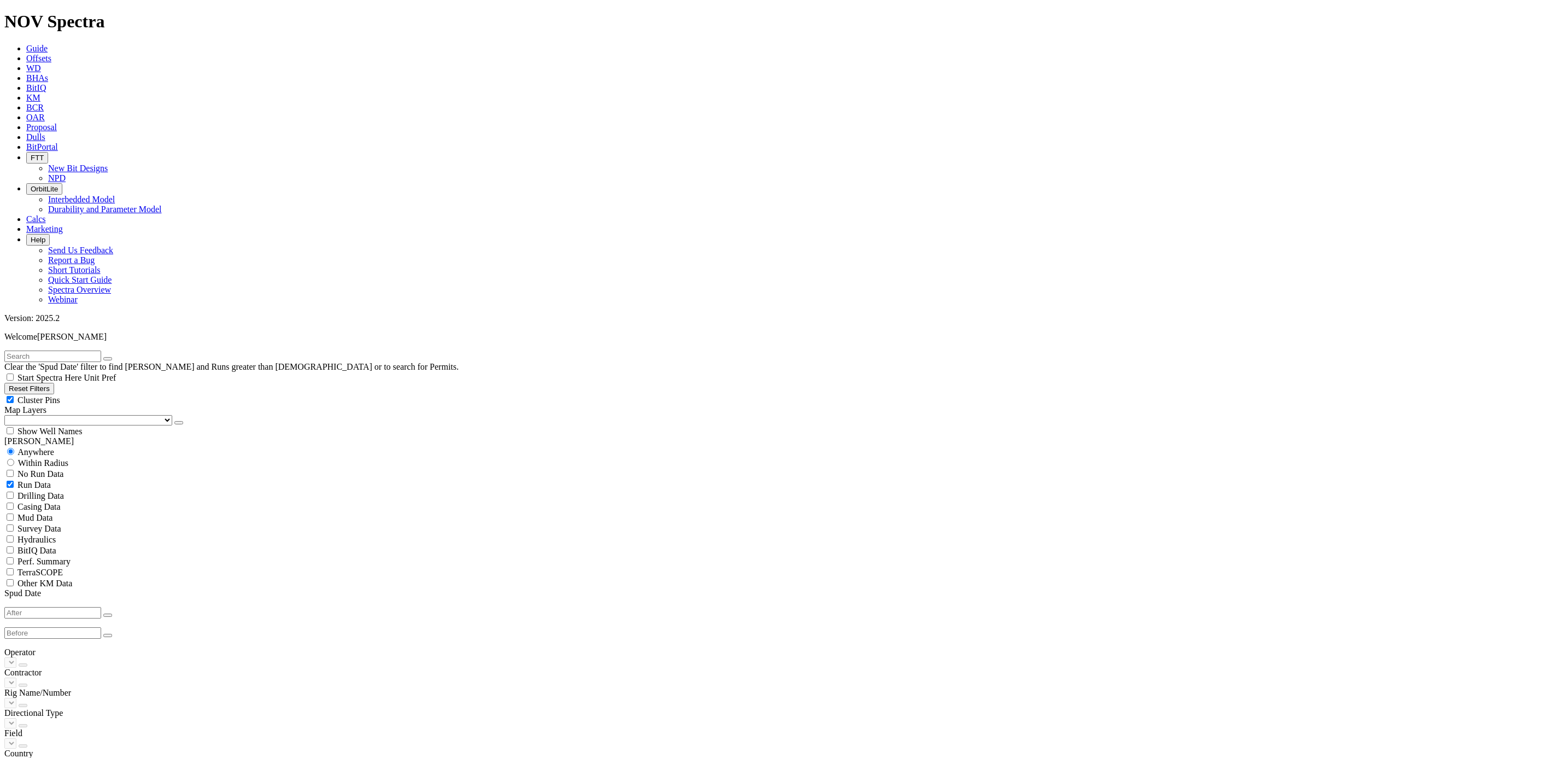
scroll to position [164, 0]
select select
click at [9, 384] on icon "button" at bounding box center [9, 388] width 0 height 8
radio input "false"
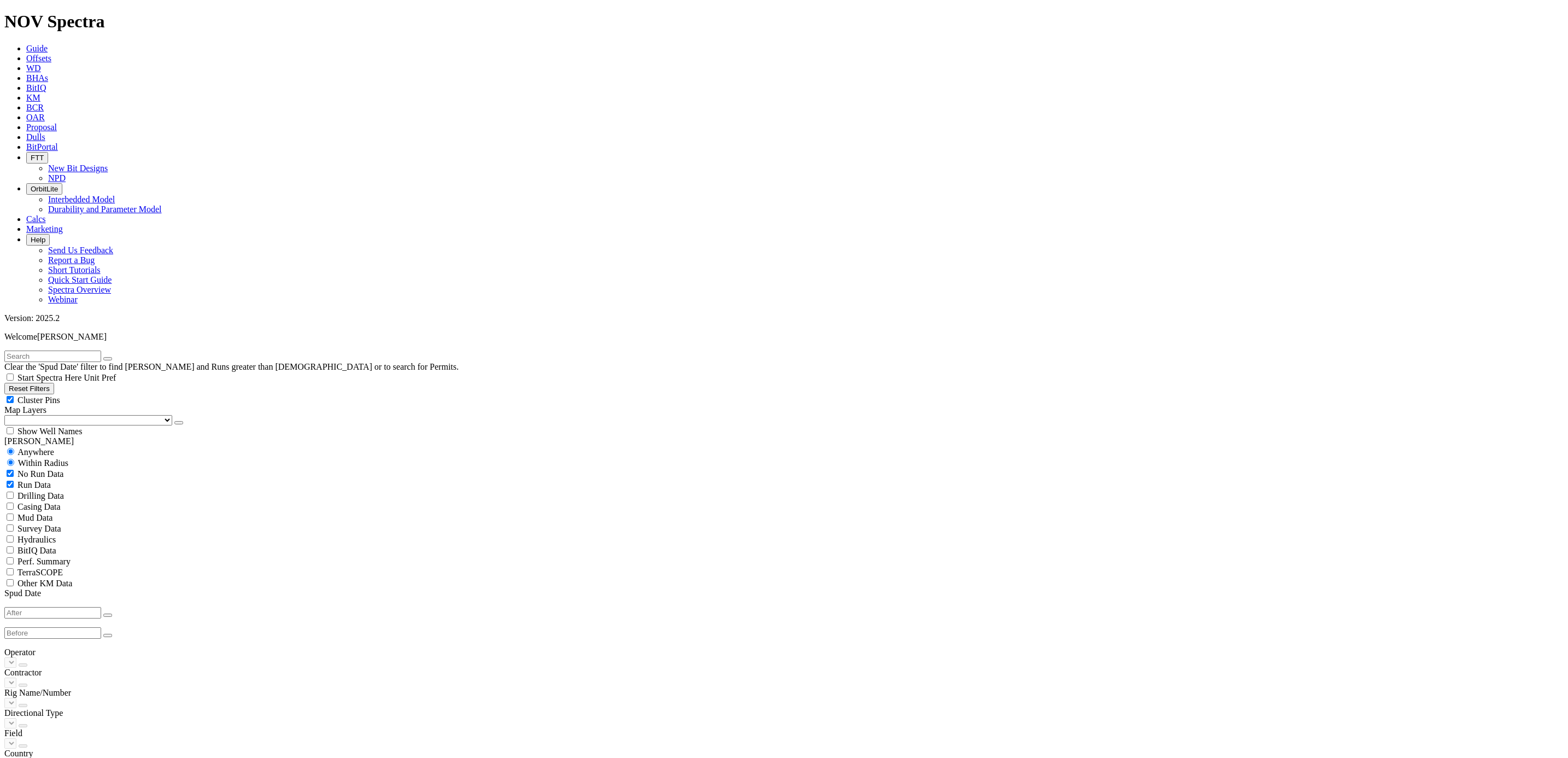
radio input "true"
checkbox input "true"
type input "[DATE]"
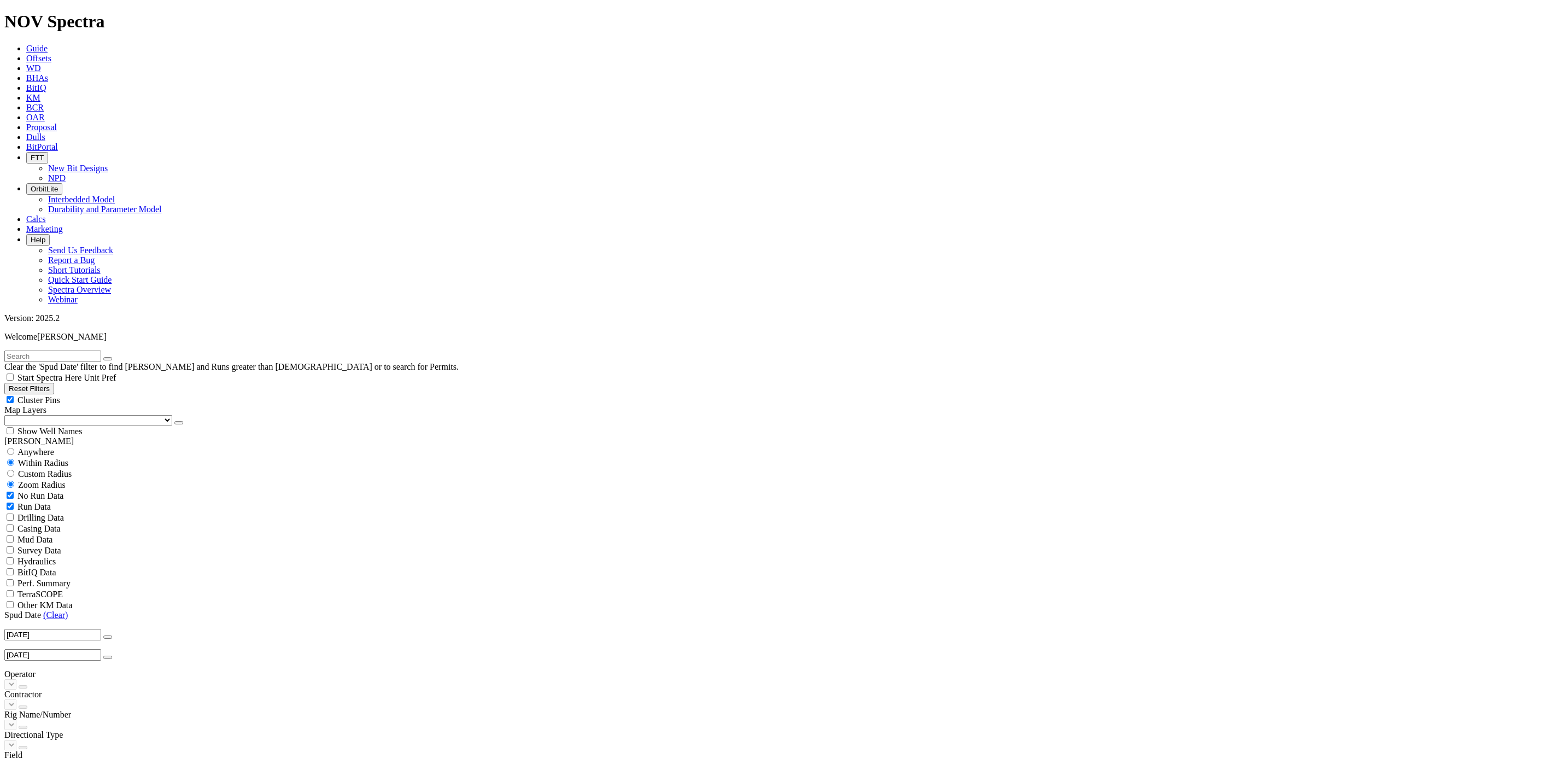
click at [67, 629] on input "[DATE]" at bounding box center [52, 634] width 97 height 12
click at [51, 610] on link "(Clear)" at bounding box center [55, 614] width 24 height 9
click at [41, 383] on button "Reset Filters" at bounding box center [29, 388] width 50 height 12
type input "[DATE]"
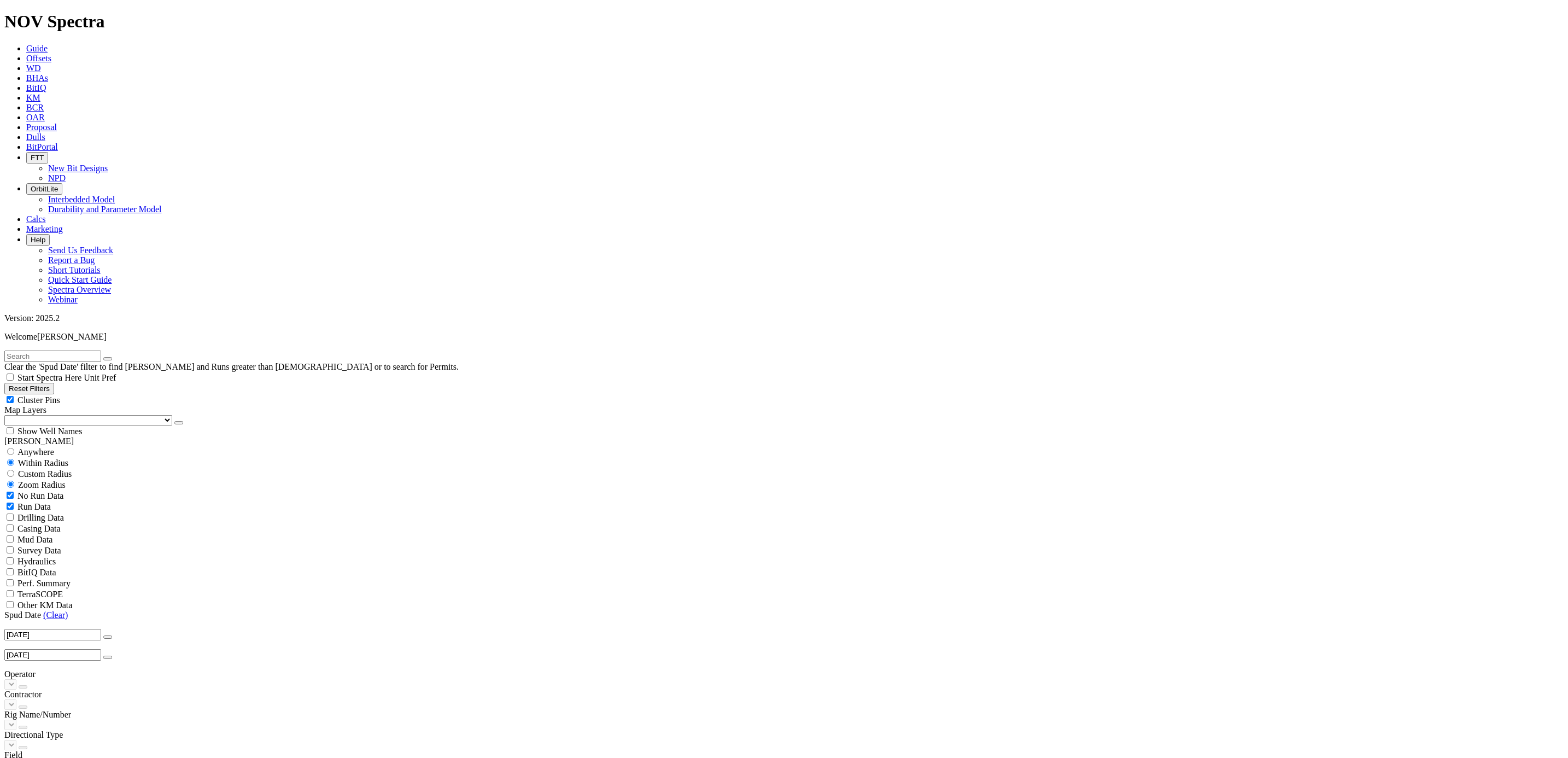
click at [67, 351] on input "text" at bounding box center [52, 356] width 97 height 12
click at [53, 610] on link "(Clear)" at bounding box center [55, 614] width 24 height 9
click at [94, 351] on input "text" at bounding box center [52, 356] width 97 height 12
type input "MAF"
click at [25, 447] on span "Anywhere" at bounding box center [36, 452] width 37 height 9
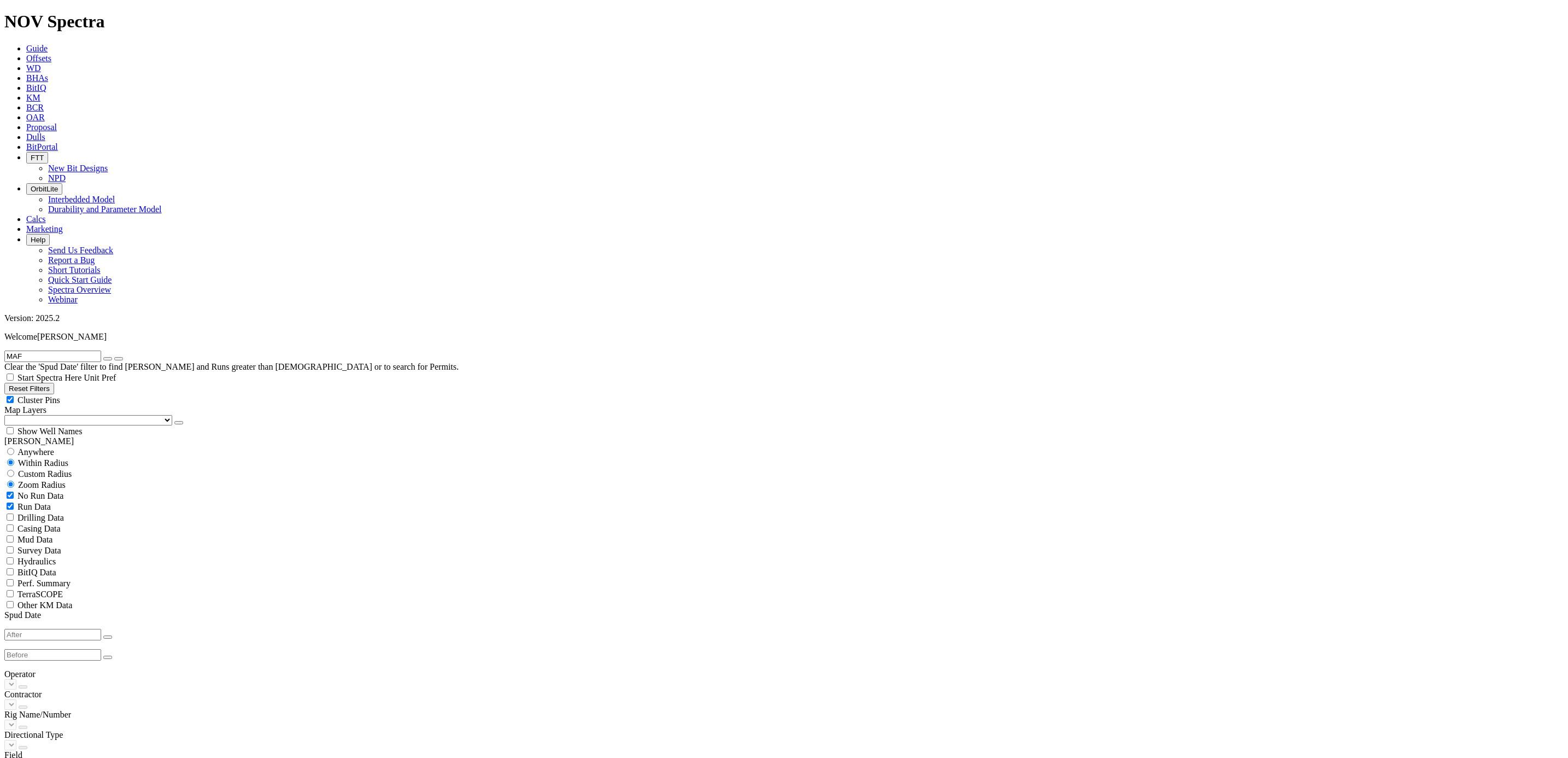
radio input "true"
radio input "false"
select select "17"
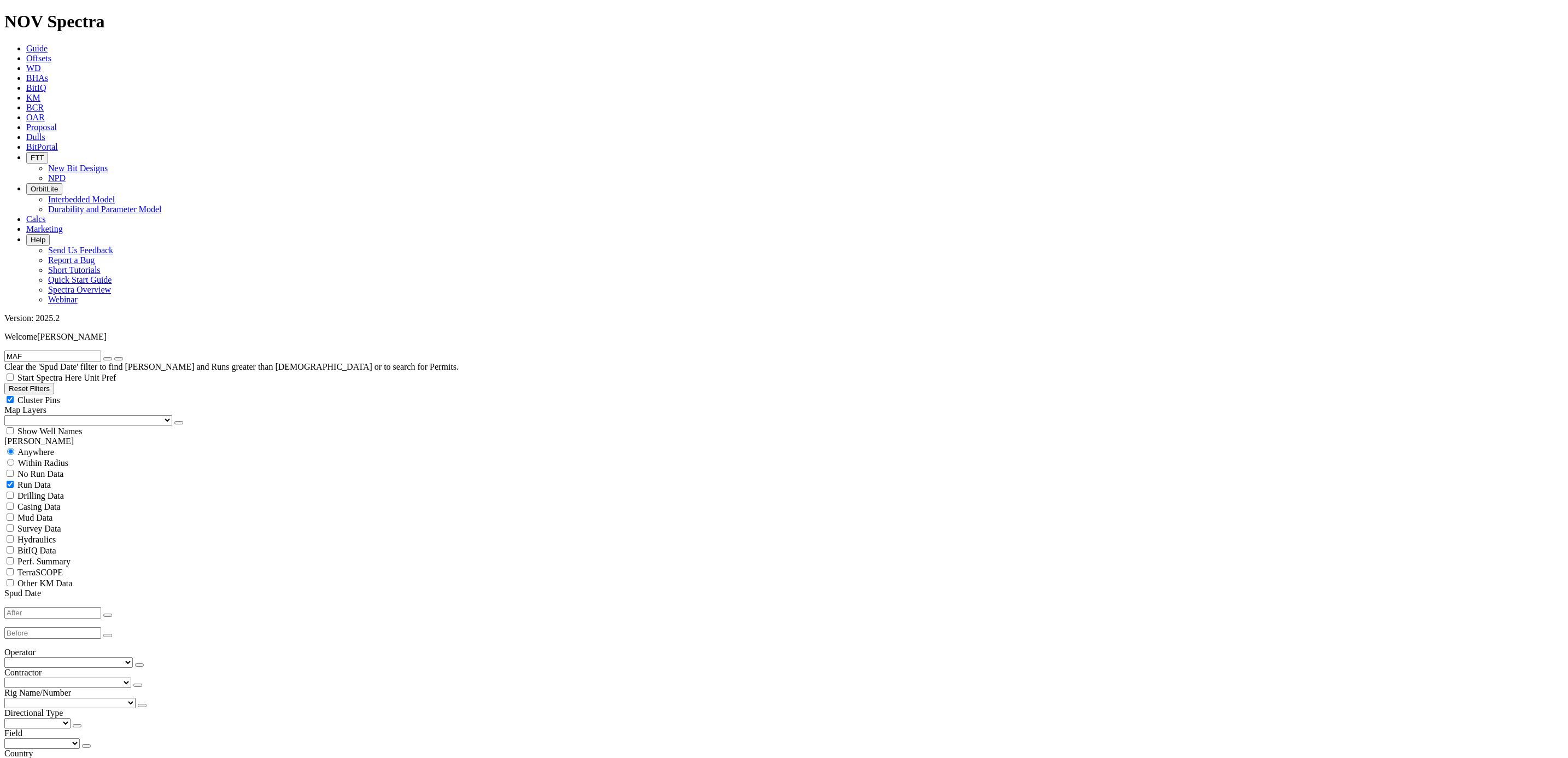
checkbox input "false"
click at [35, 383] on button "Reset Filters" at bounding box center [29, 388] width 50 height 12
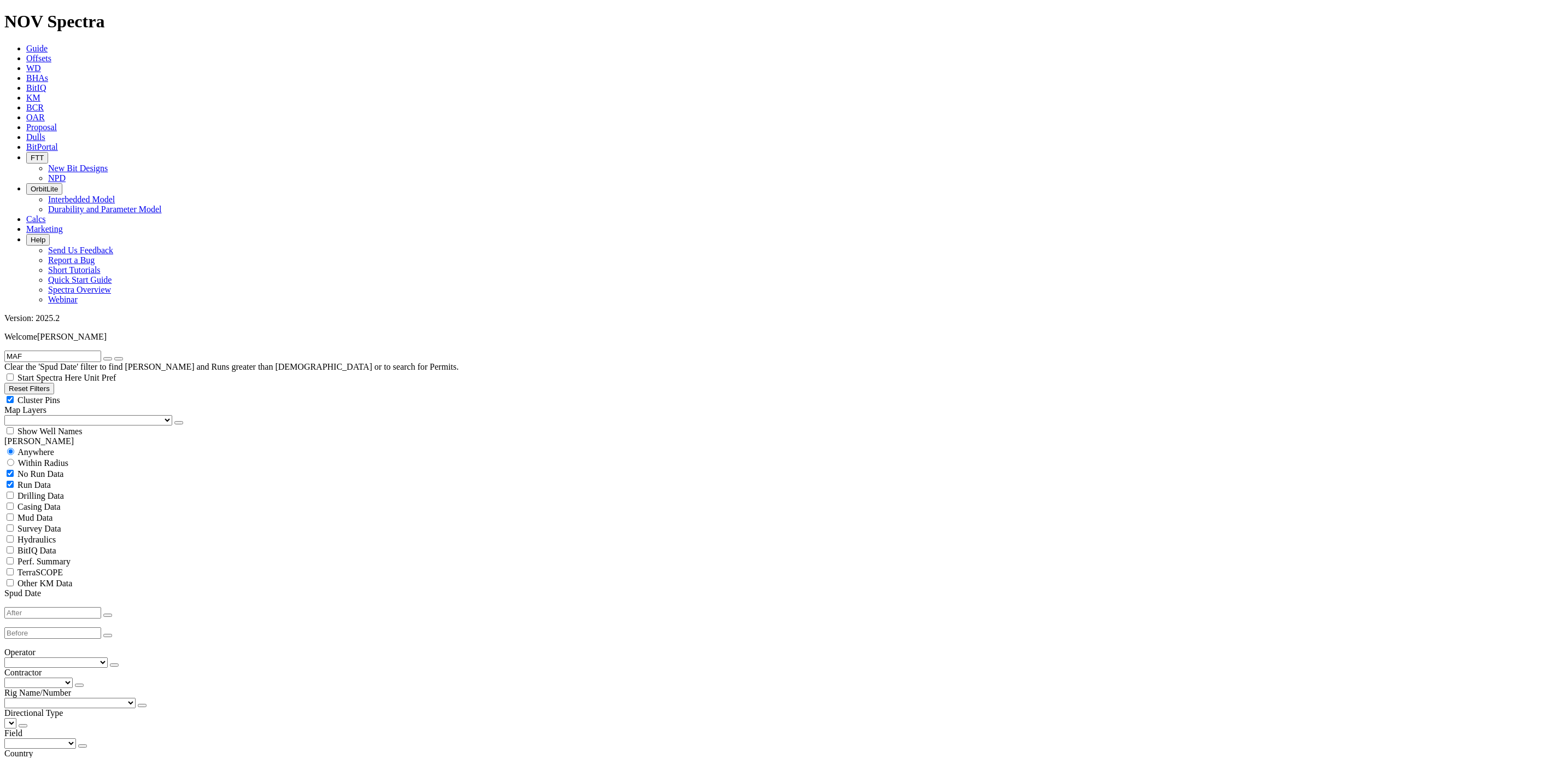
radio input "false"
radio input "true"
checkbox input "true"
type input "[DATE]"
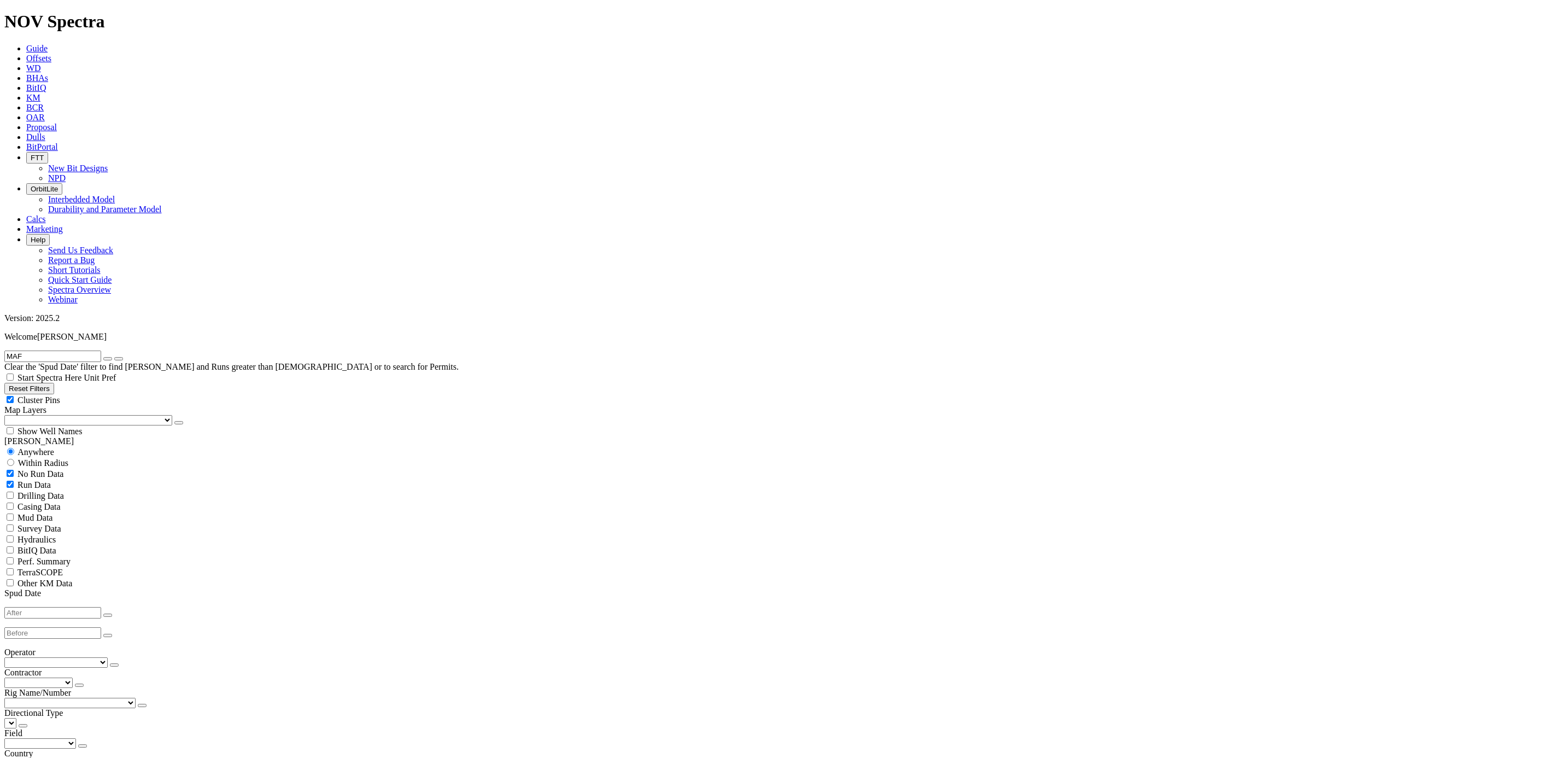
select select
click at [78, 351] on input "text" at bounding box center [52, 356] width 97 height 12
type input "LAN"
click at [43, 447] on span "Anywhere" at bounding box center [36, 452] width 37 height 9
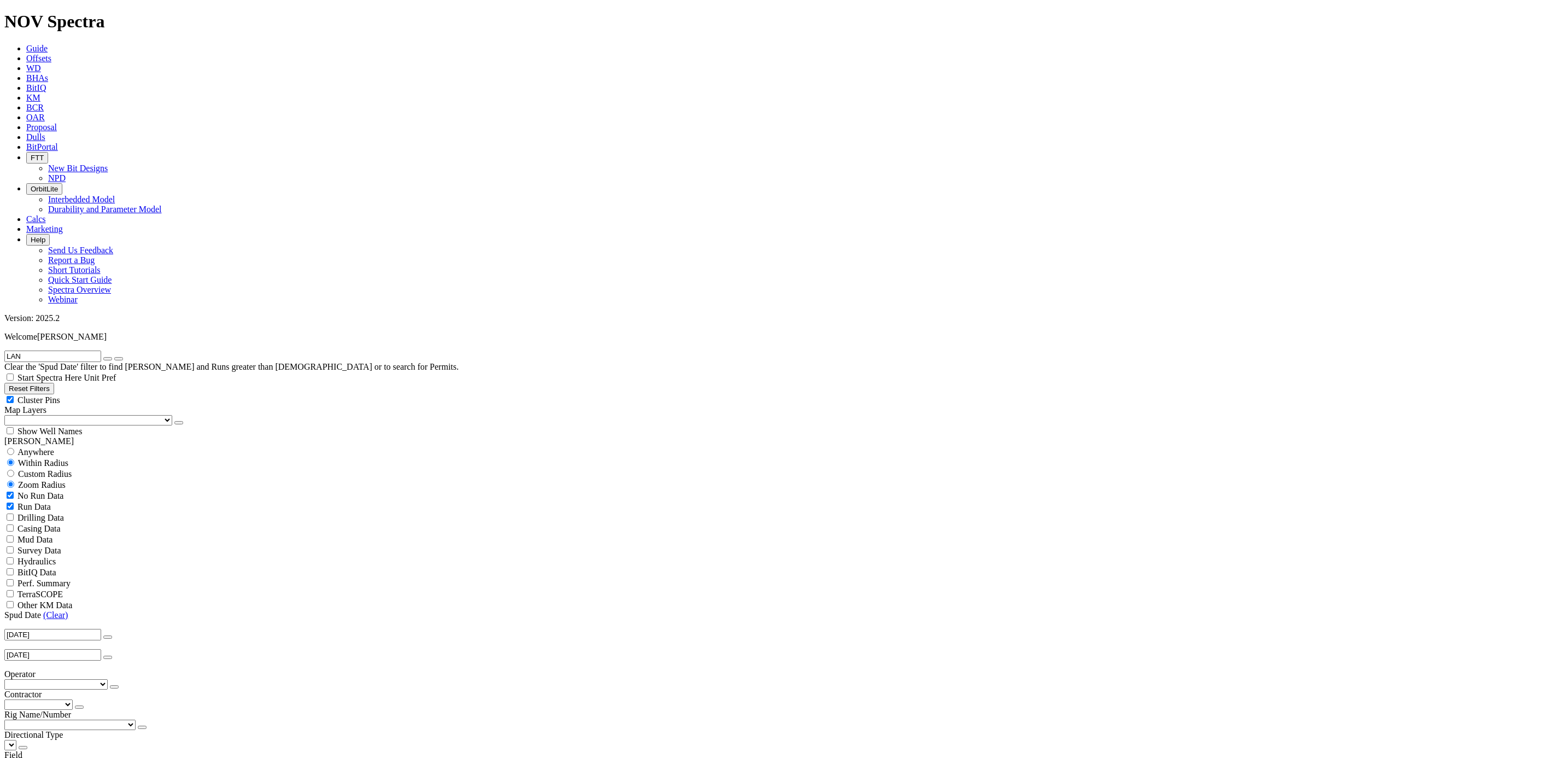
radio input "true"
radio input "false"
click at [59, 588] on link "(Clear)" at bounding box center [55, 592] width 24 height 9
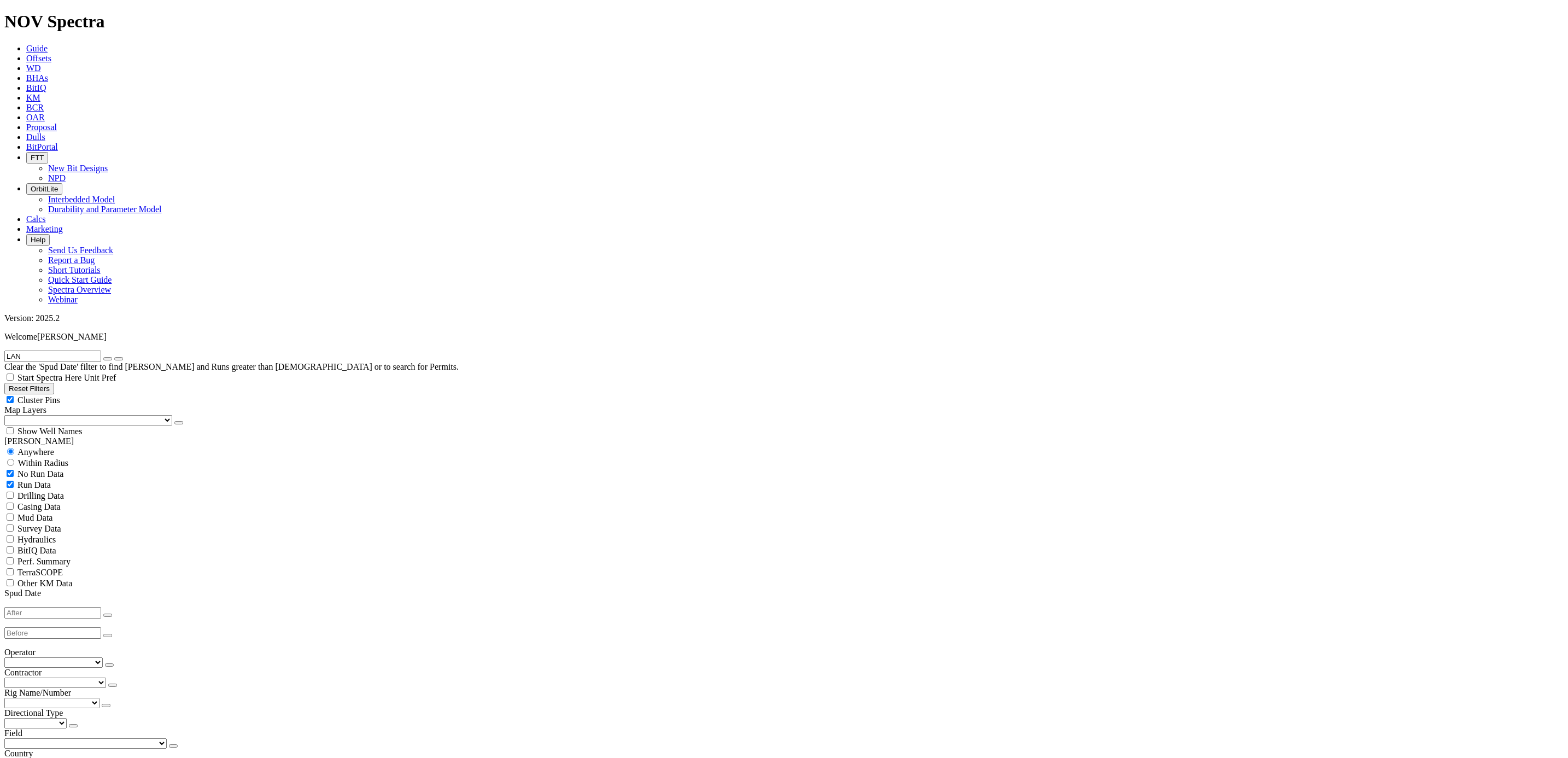
select select "17"
checkbox input "false"
select select "? number:17 ?"
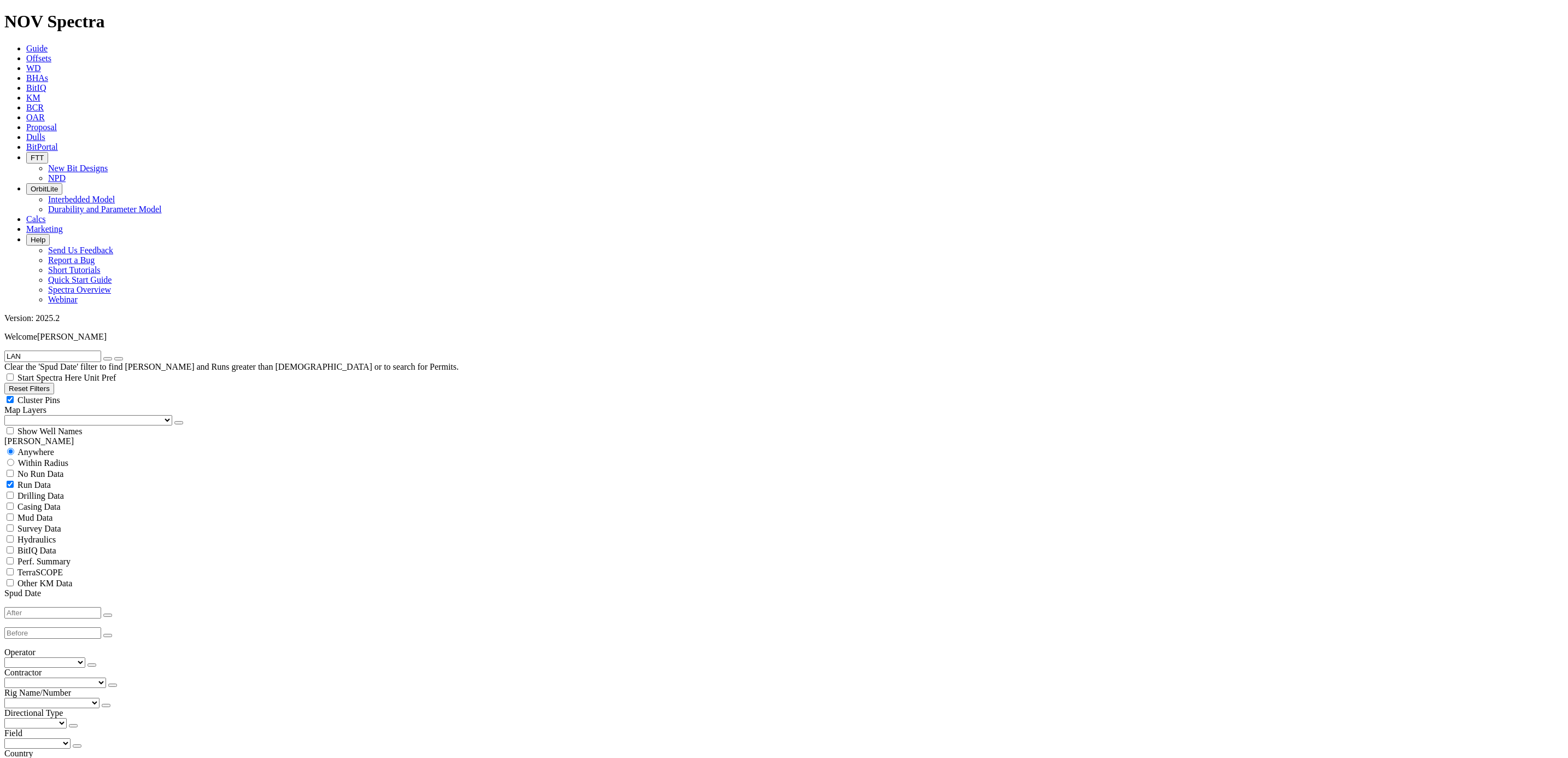
select select
click at [108, 359] on icon "button" at bounding box center [108, 359] width 0 height 0
